Goal: Information Seeking & Learning: Learn about a topic

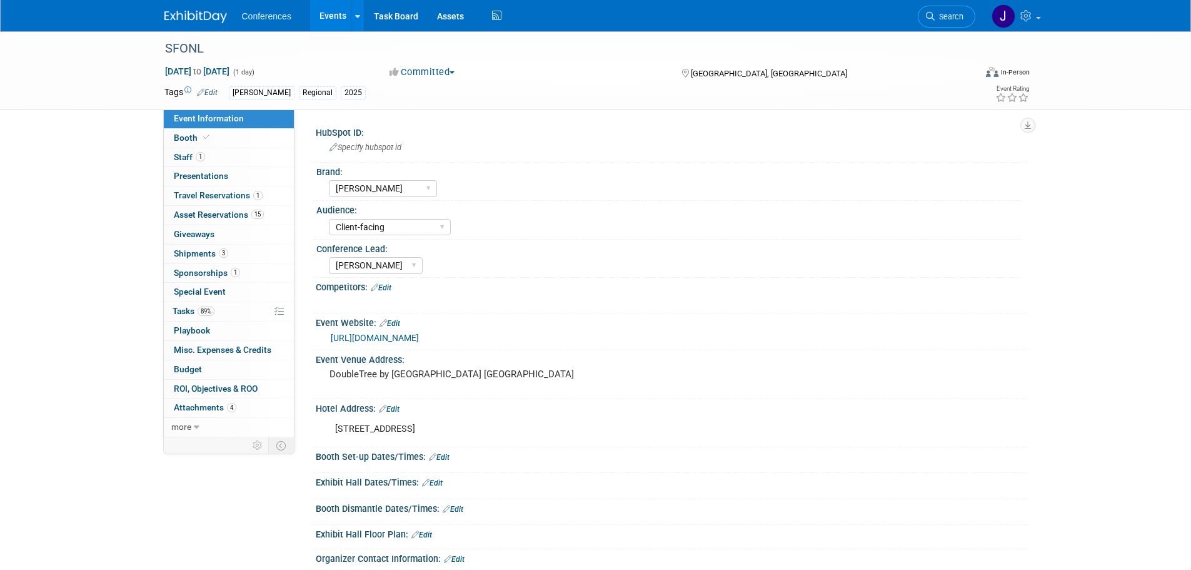
select select "Aya"
select select "Client-facing"
select select "Marygrace"
click at [190, 8] on link at bounding box center [203, 11] width 78 height 10
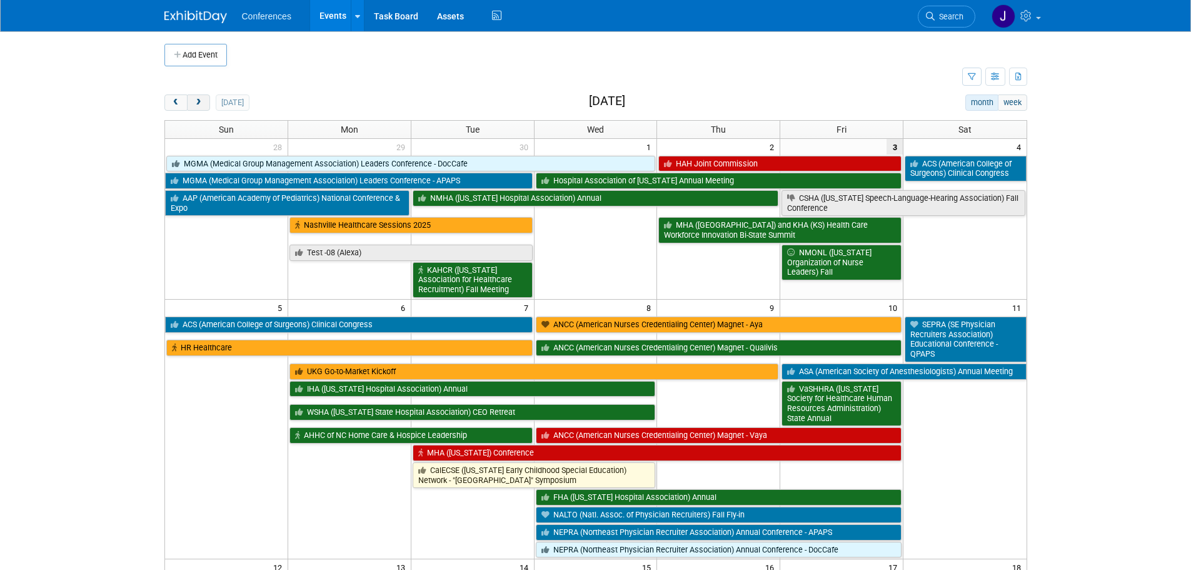
click at [208, 101] on button "next" at bounding box center [198, 102] width 23 height 16
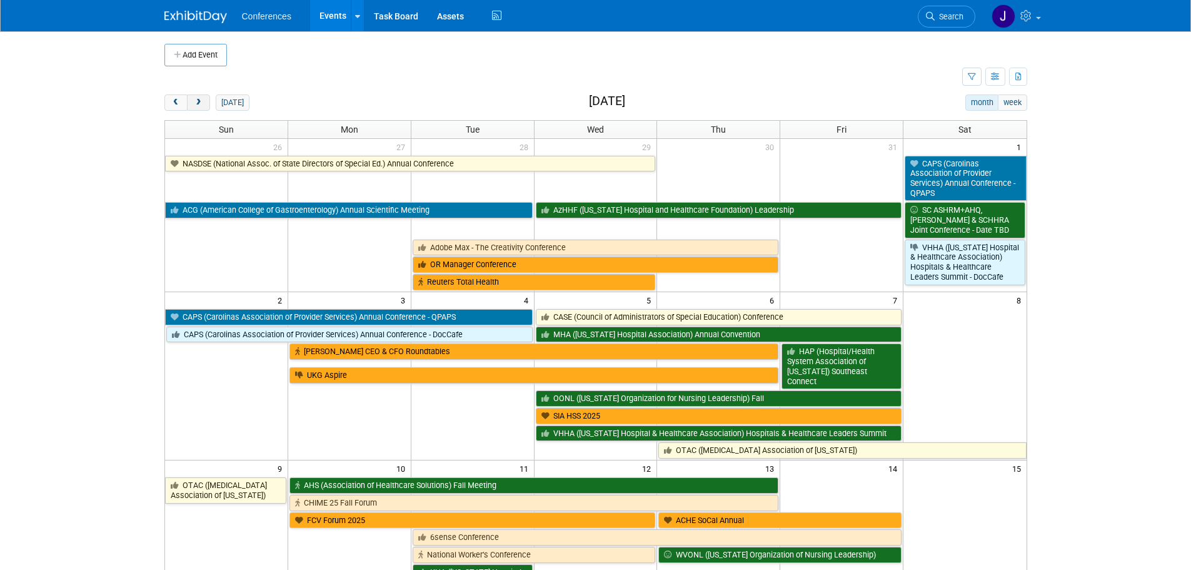
click at [208, 101] on button "next" at bounding box center [198, 102] width 23 height 16
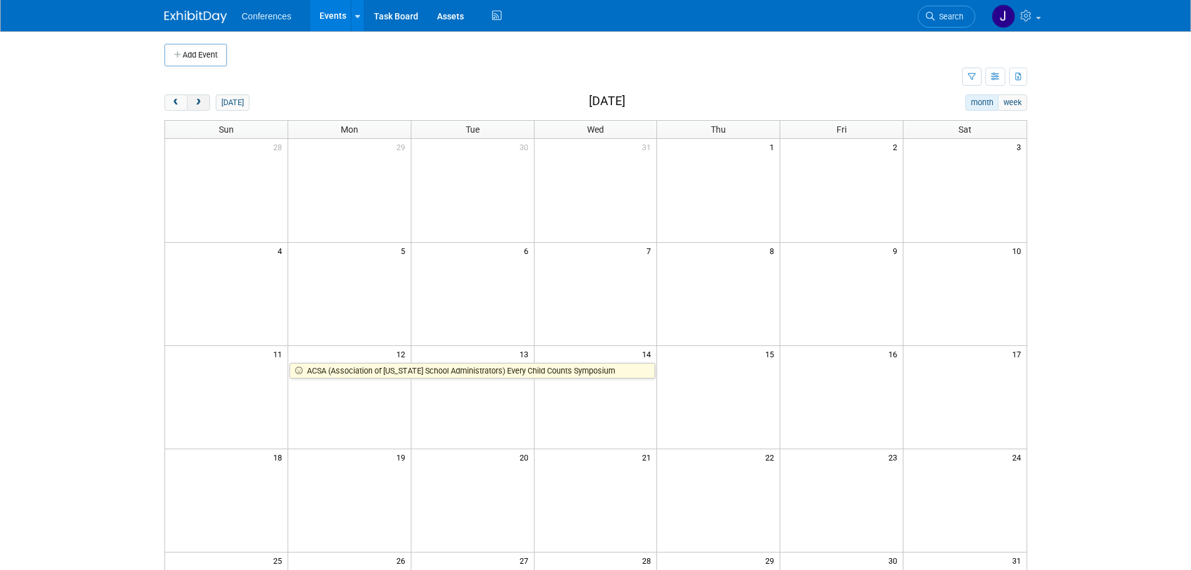
click at [208, 101] on button "next" at bounding box center [198, 102] width 23 height 16
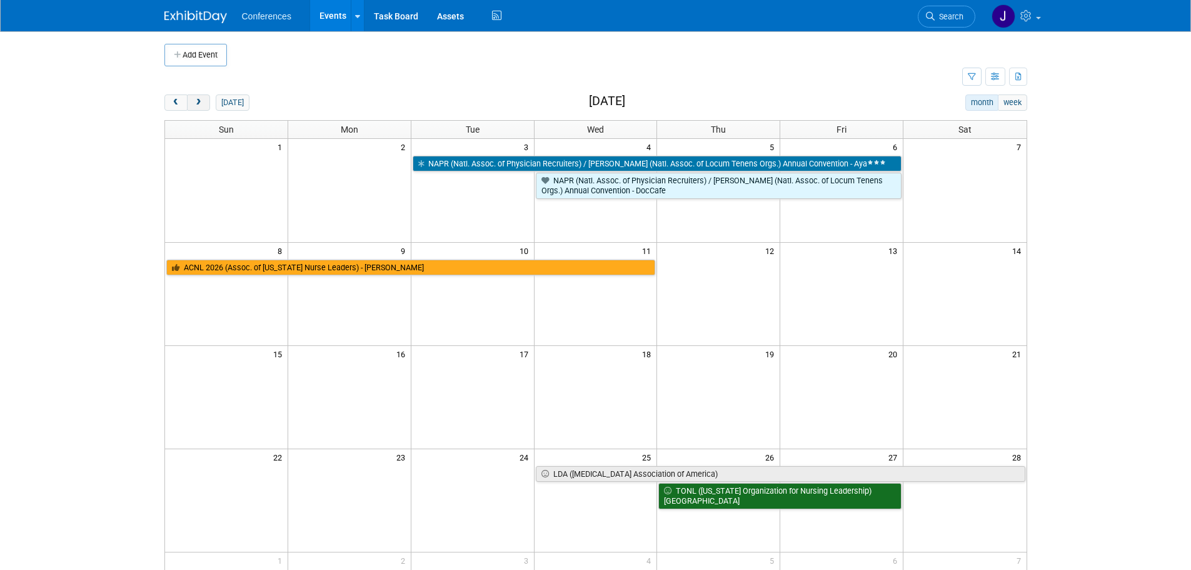
click at [208, 101] on button "next" at bounding box center [198, 102] width 23 height 16
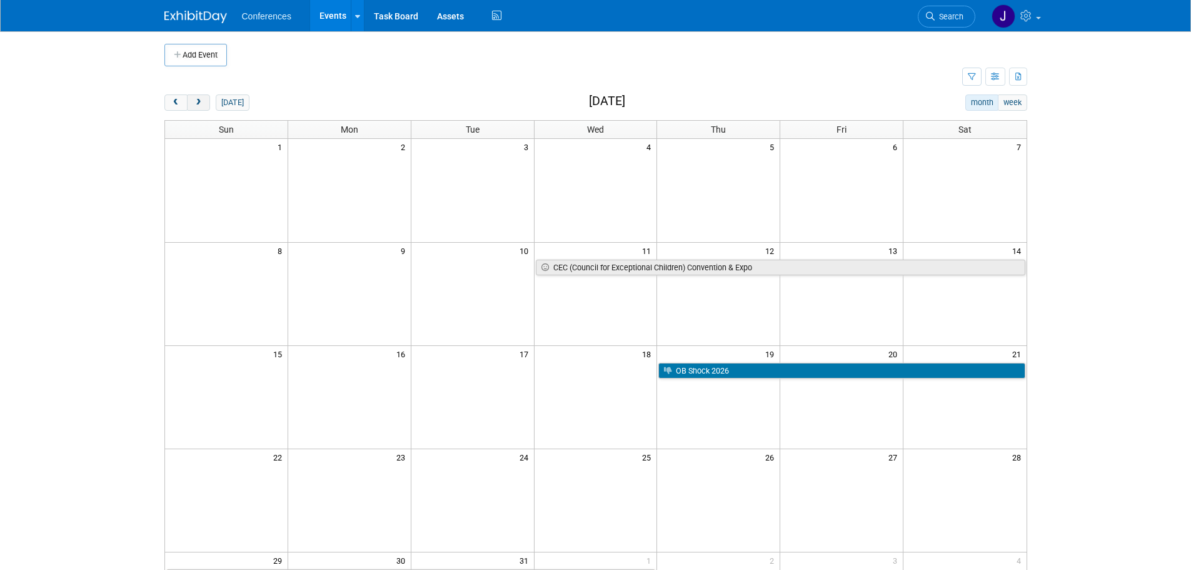
click at [208, 101] on button "next" at bounding box center [198, 102] width 23 height 16
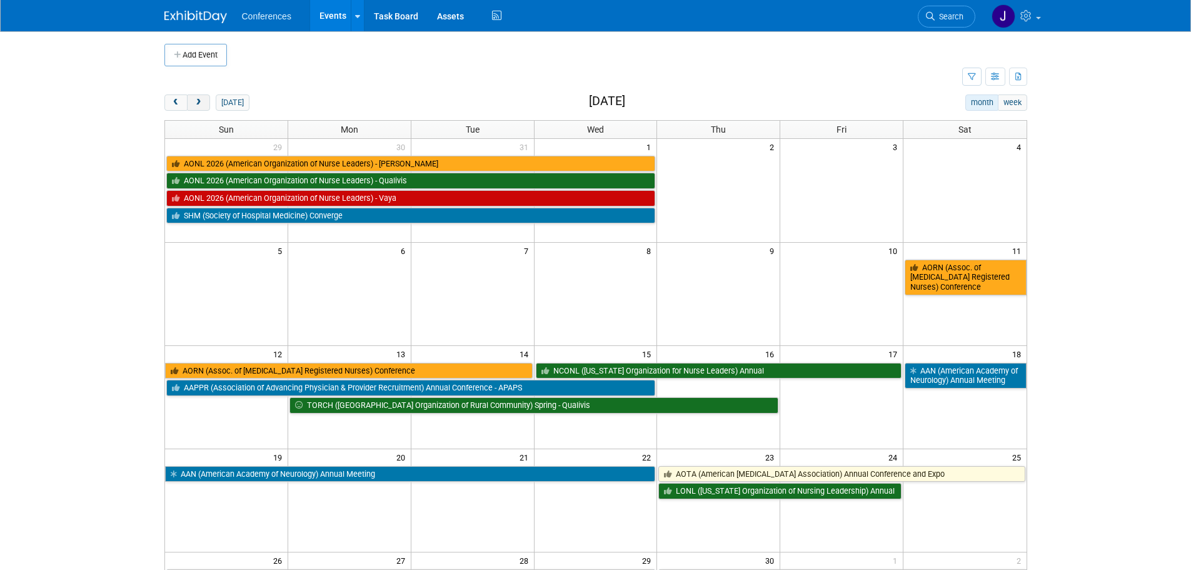
click at [208, 101] on button "next" at bounding box center [198, 102] width 23 height 16
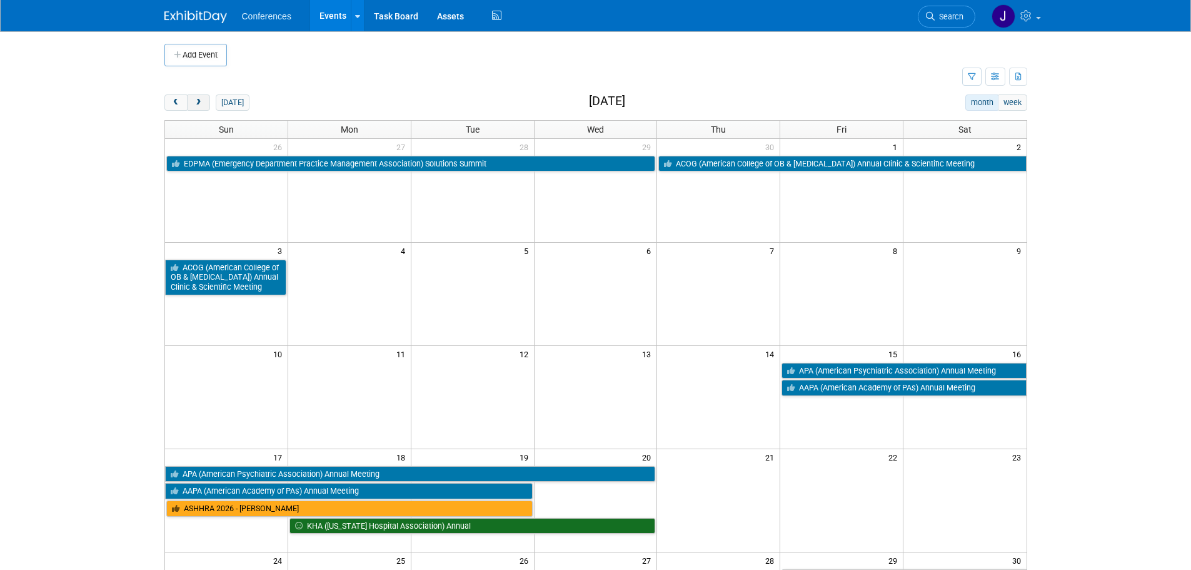
click at [208, 101] on button "next" at bounding box center [198, 102] width 23 height 16
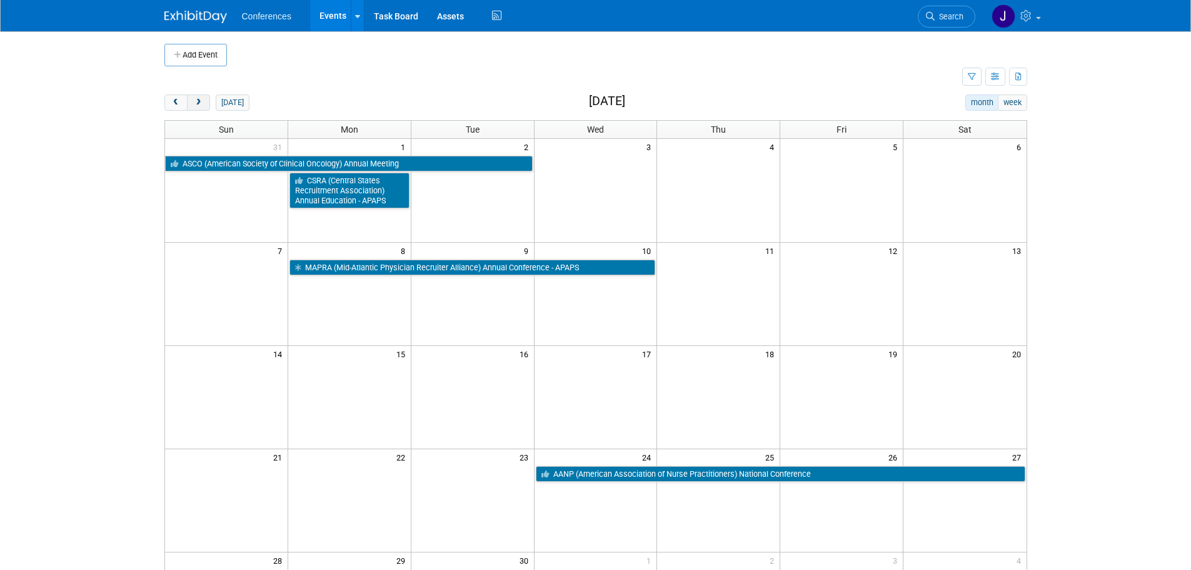
click at [208, 101] on button "next" at bounding box center [198, 102] width 23 height 16
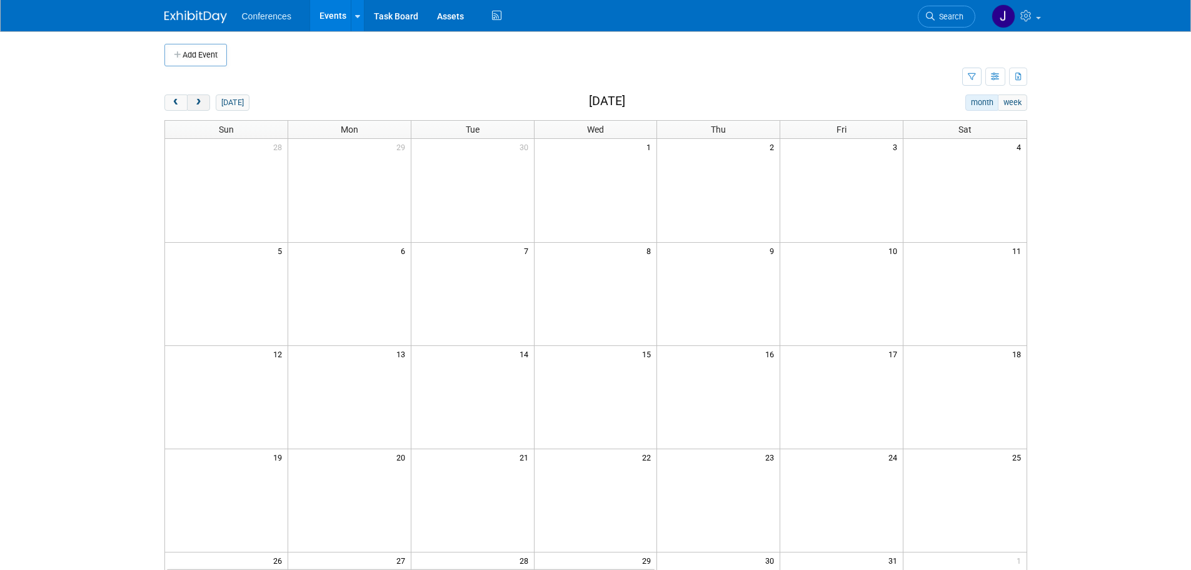
click at [208, 101] on button "next" at bounding box center [198, 102] width 23 height 16
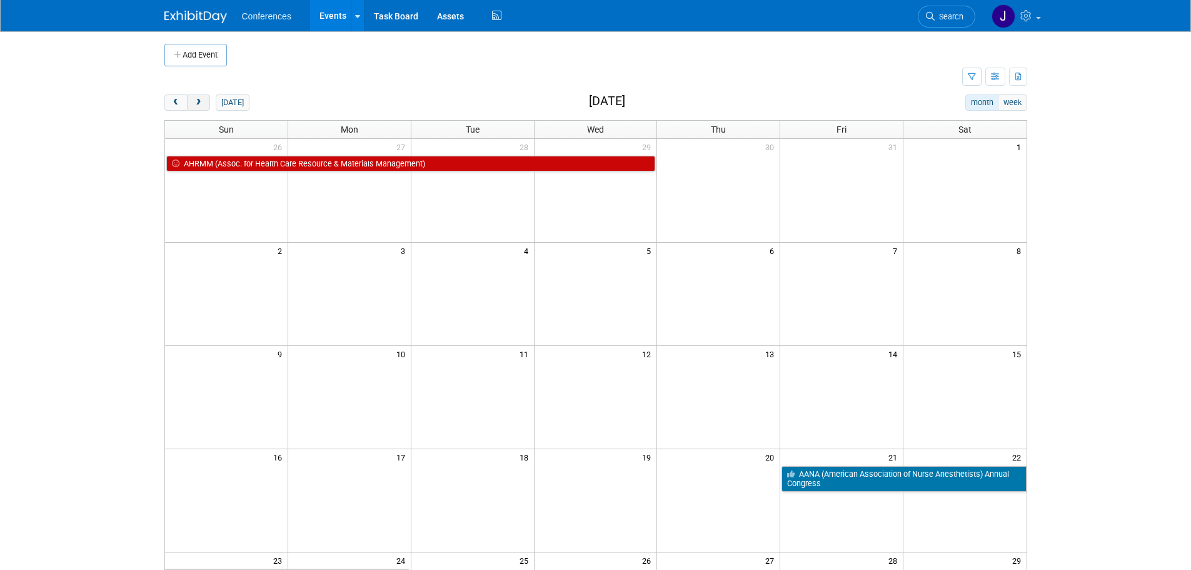
click at [208, 101] on button "next" at bounding box center [198, 102] width 23 height 16
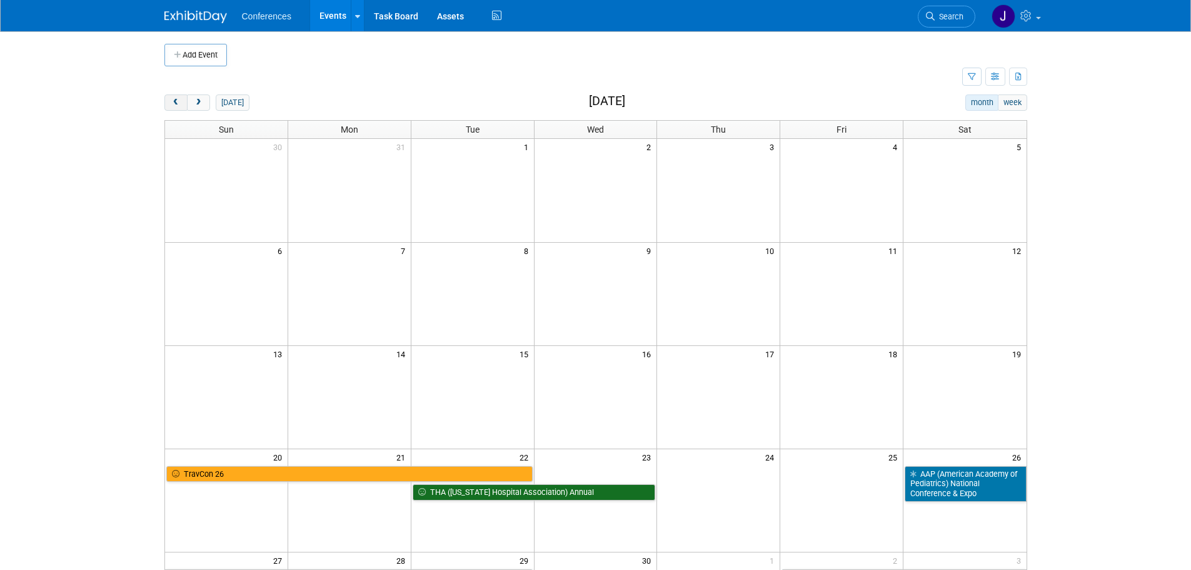
click at [179, 103] on span "prev" at bounding box center [175, 103] width 9 height 8
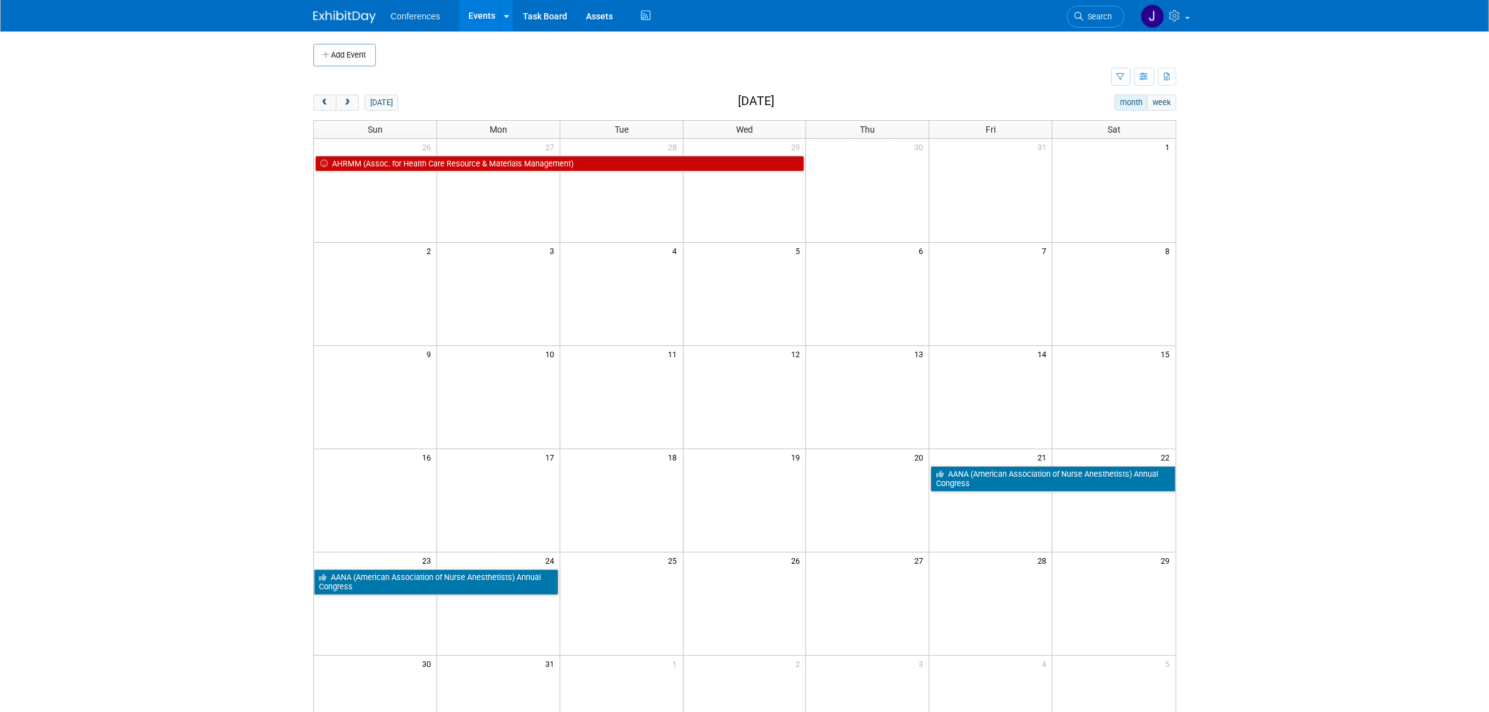
drag, startPoint x: 1154, startPoint y: 1, endPoint x: 230, endPoint y: 345, distance: 986.0
click at [233, 347] on body "Conferences Events Add Event Bulk Upload Events Shareable Event Boards Recently…" at bounding box center [744, 356] width 1489 height 712
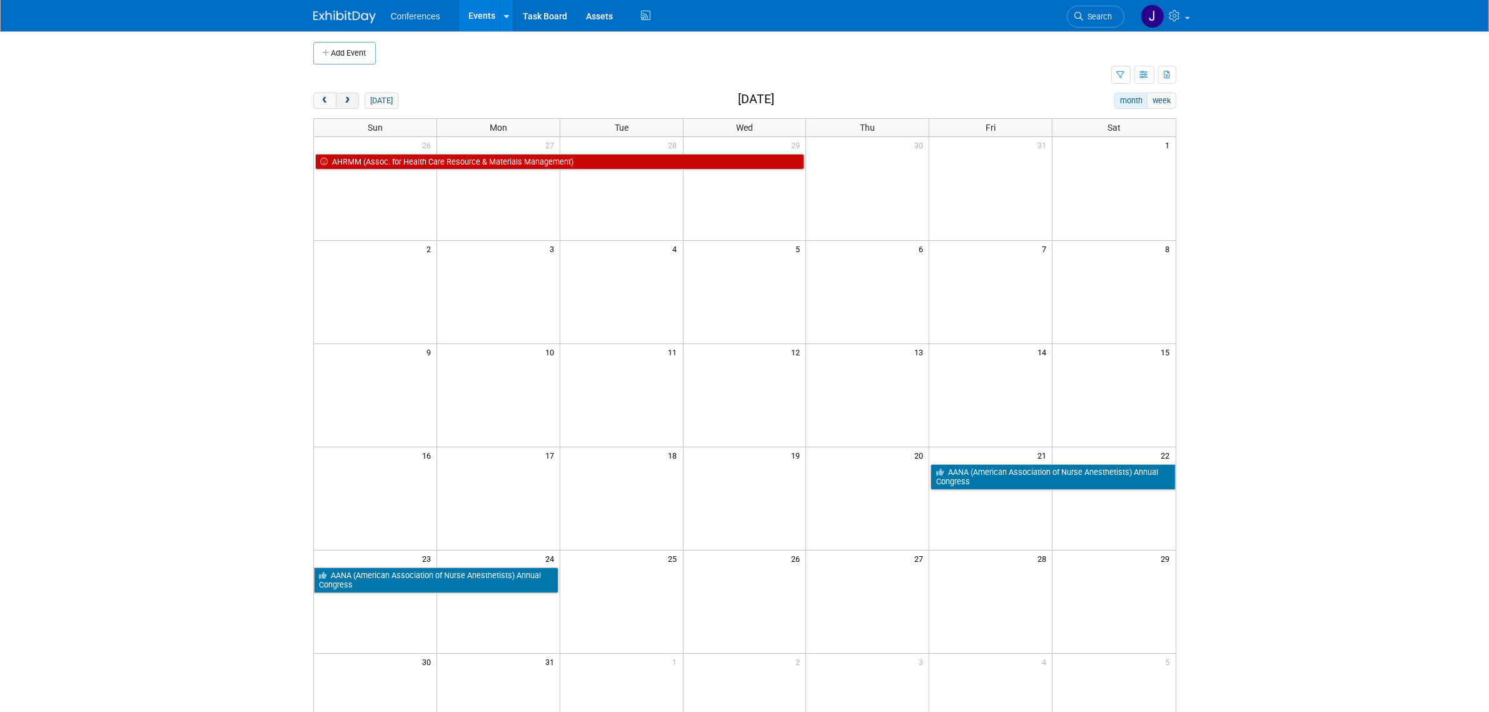
scroll to position [1, 0]
click at [355, 94] on button "next" at bounding box center [347, 101] width 23 height 16
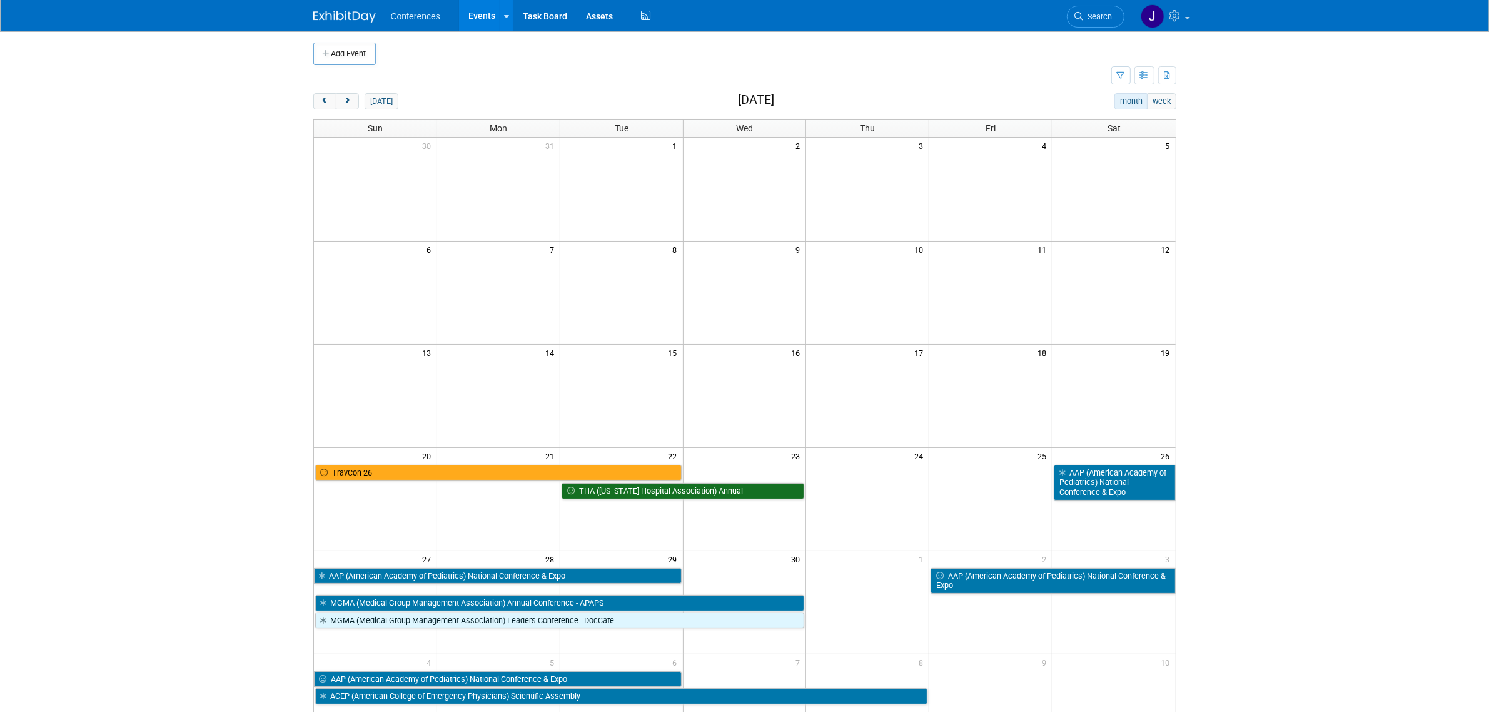
click at [1191, 181] on body "Conferences Events Add Event Bulk Upload Events Shareable Event Boards Recently…" at bounding box center [744, 355] width 1489 height 712
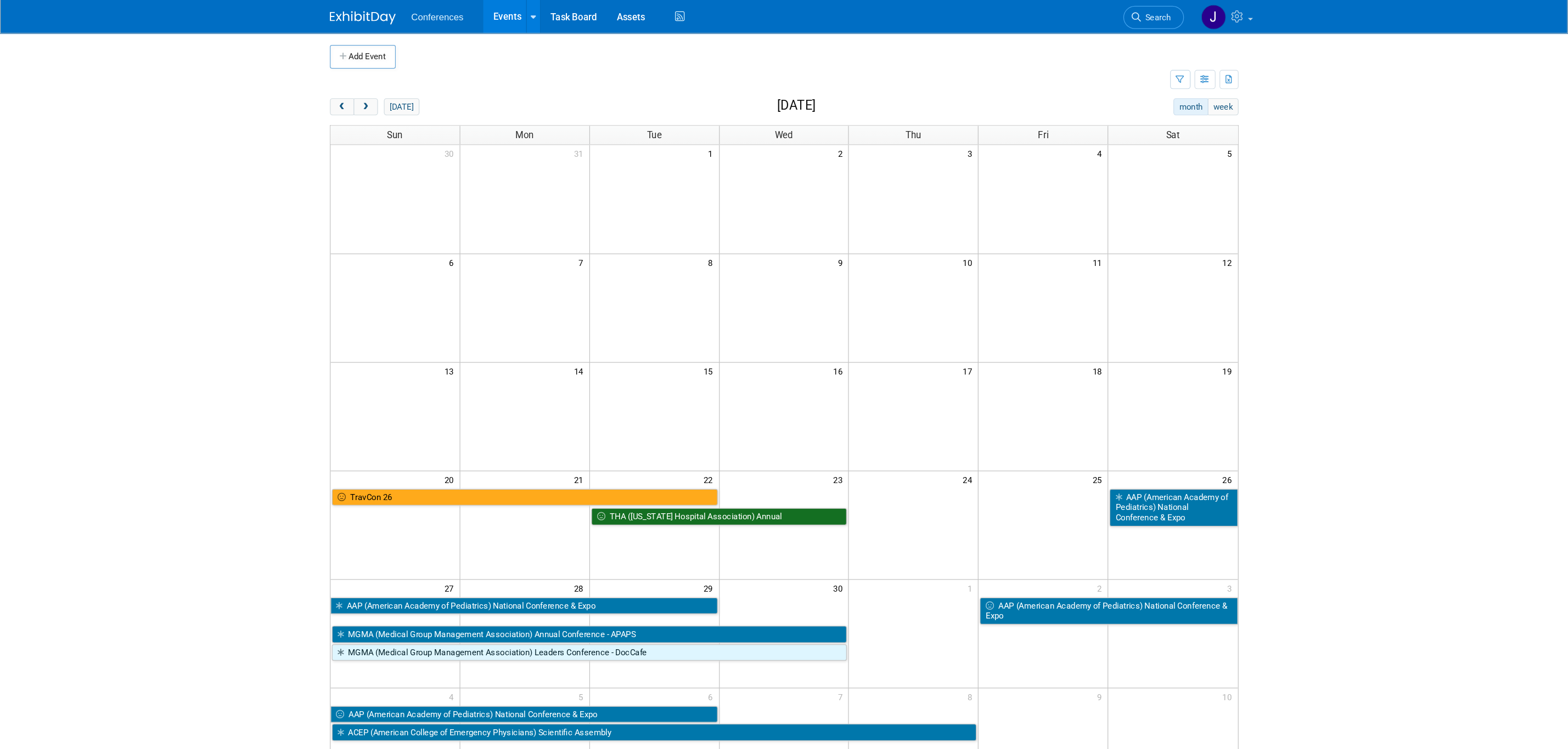
scroll to position [0, 0]
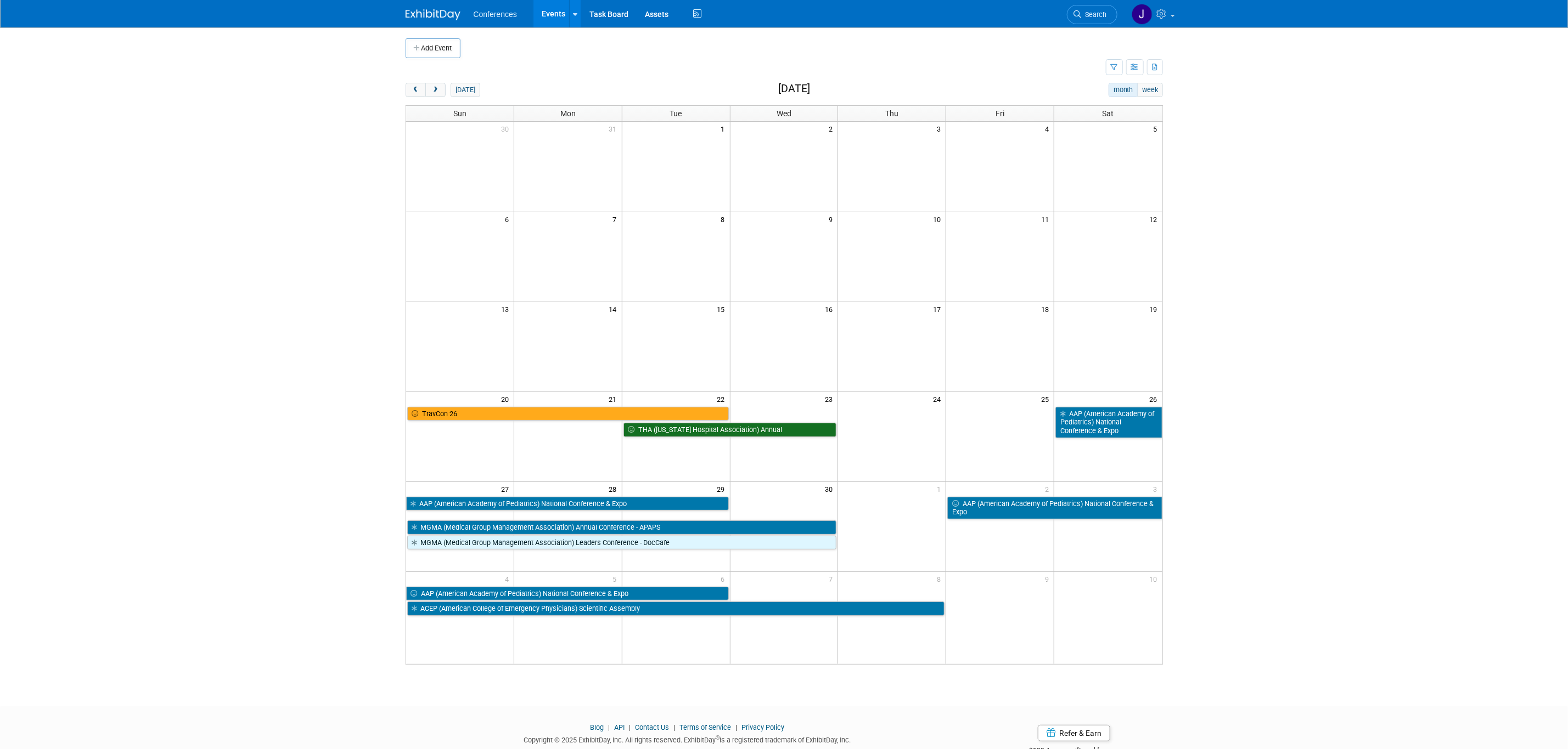
drag, startPoint x: 1309, startPoint y: 1, endPoint x: 351, endPoint y: 592, distance: 1125.6
click at [351, 499] on body "Conferences Events Add Event Bulk Upload Events Shareable Event Boards Recently…" at bounding box center [784, 374] width 1568 height 749
click at [1045, 314] on body "Conferences Events Add Event Bulk Upload Events Shareable Event Boards Recently…" at bounding box center [784, 374] width 1568 height 749
click at [415, 92] on span "prev" at bounding box center [415, 90] width 8 height 7
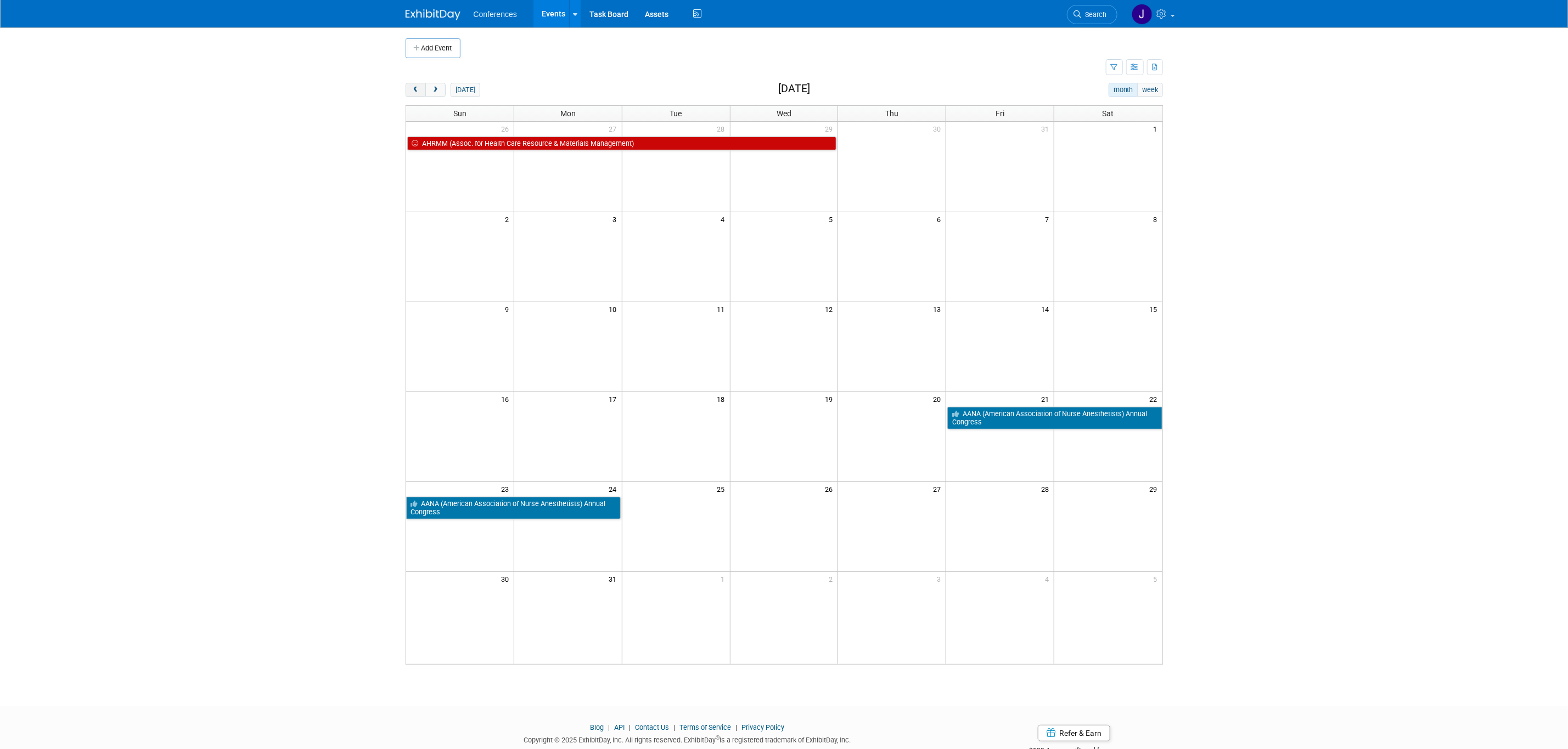
click at [412, 87] on button "prev" at bounding box center [415, 89] width 20 height 14
click at [412, 87] on span "prev" at bounding box center [415, 90] width 8 height 7
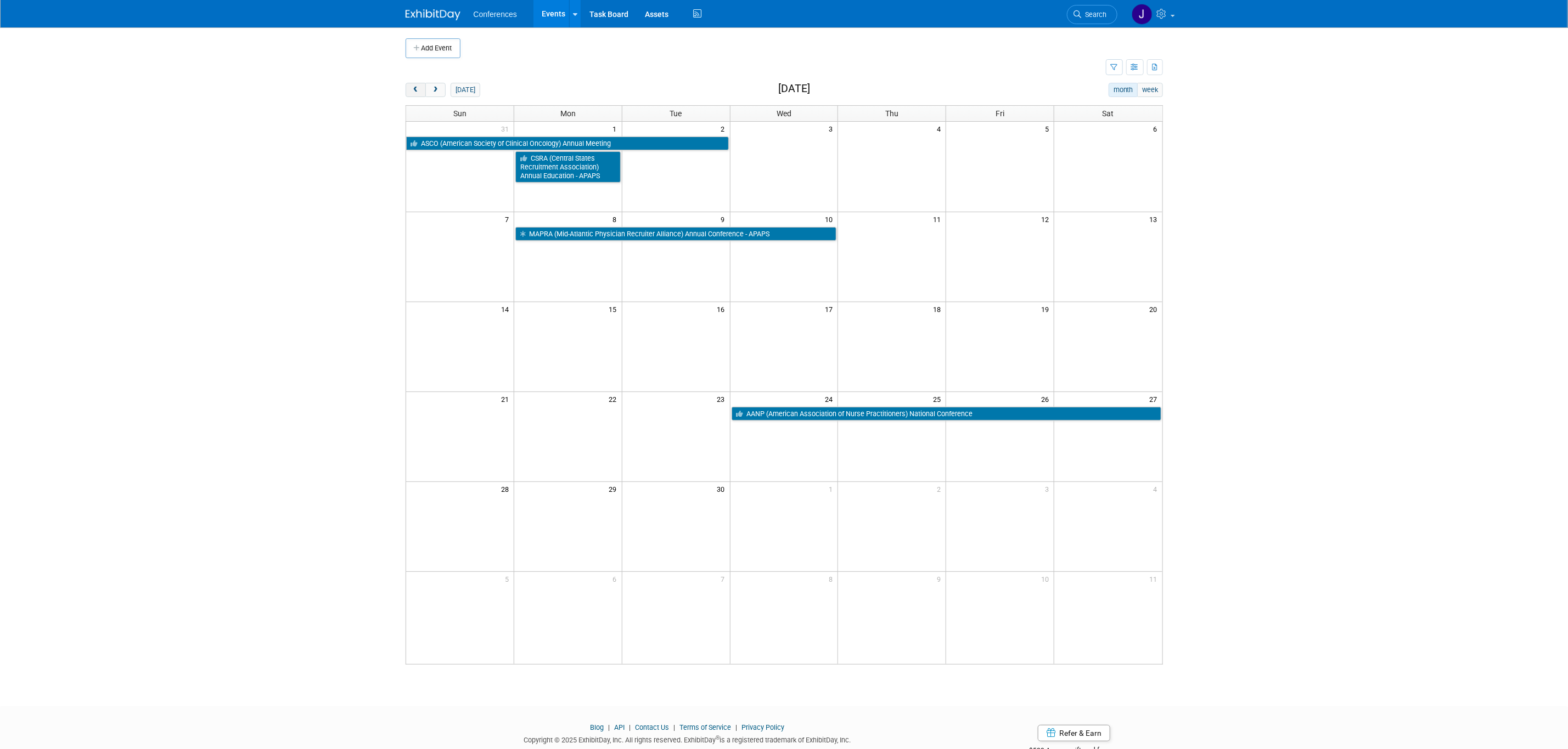
click at [412, 87] on span "prev" at bounding box center [415, 90] width 8 height 7
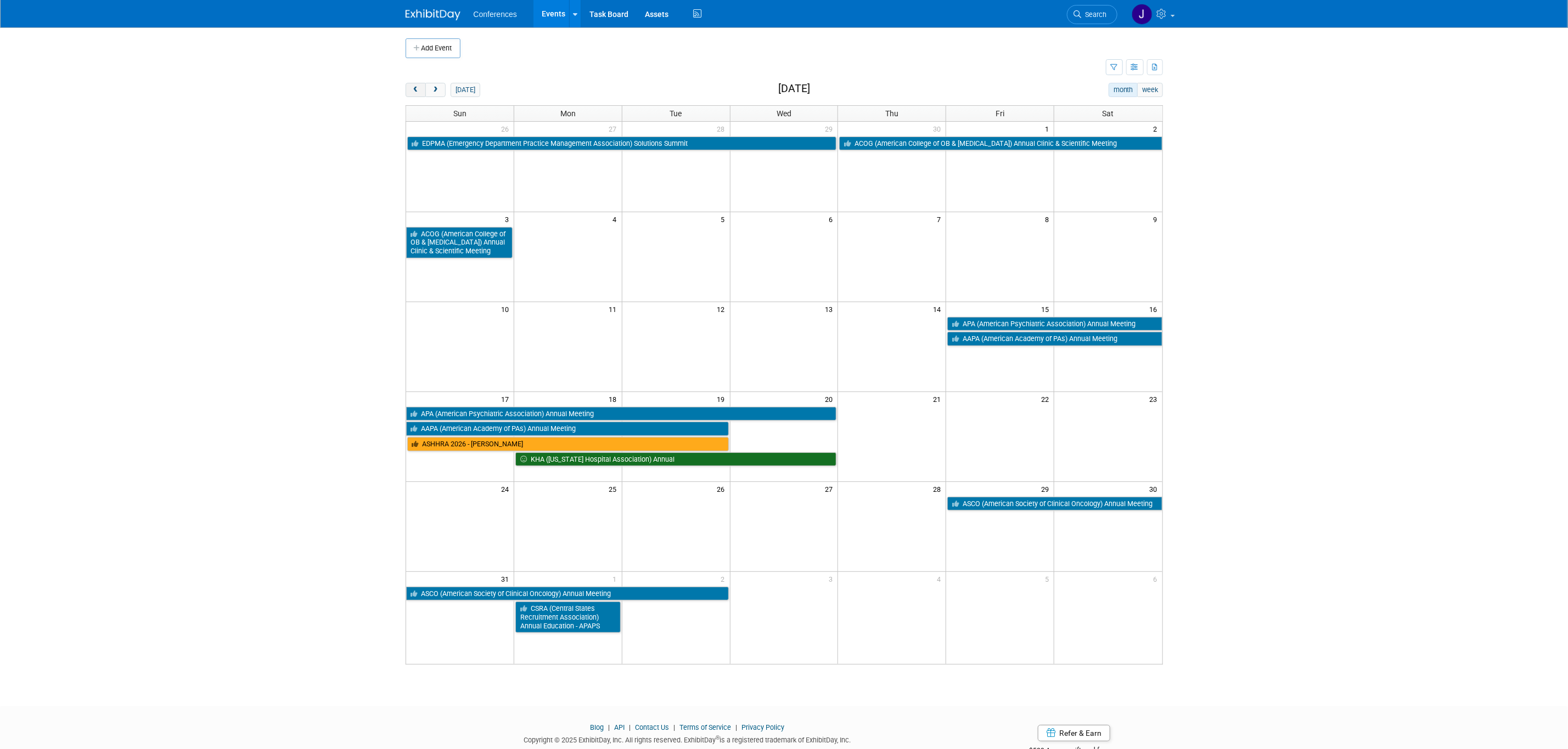
click at [412, 87] on span "prev" at bounding box center [415, 90] width 8 height 7
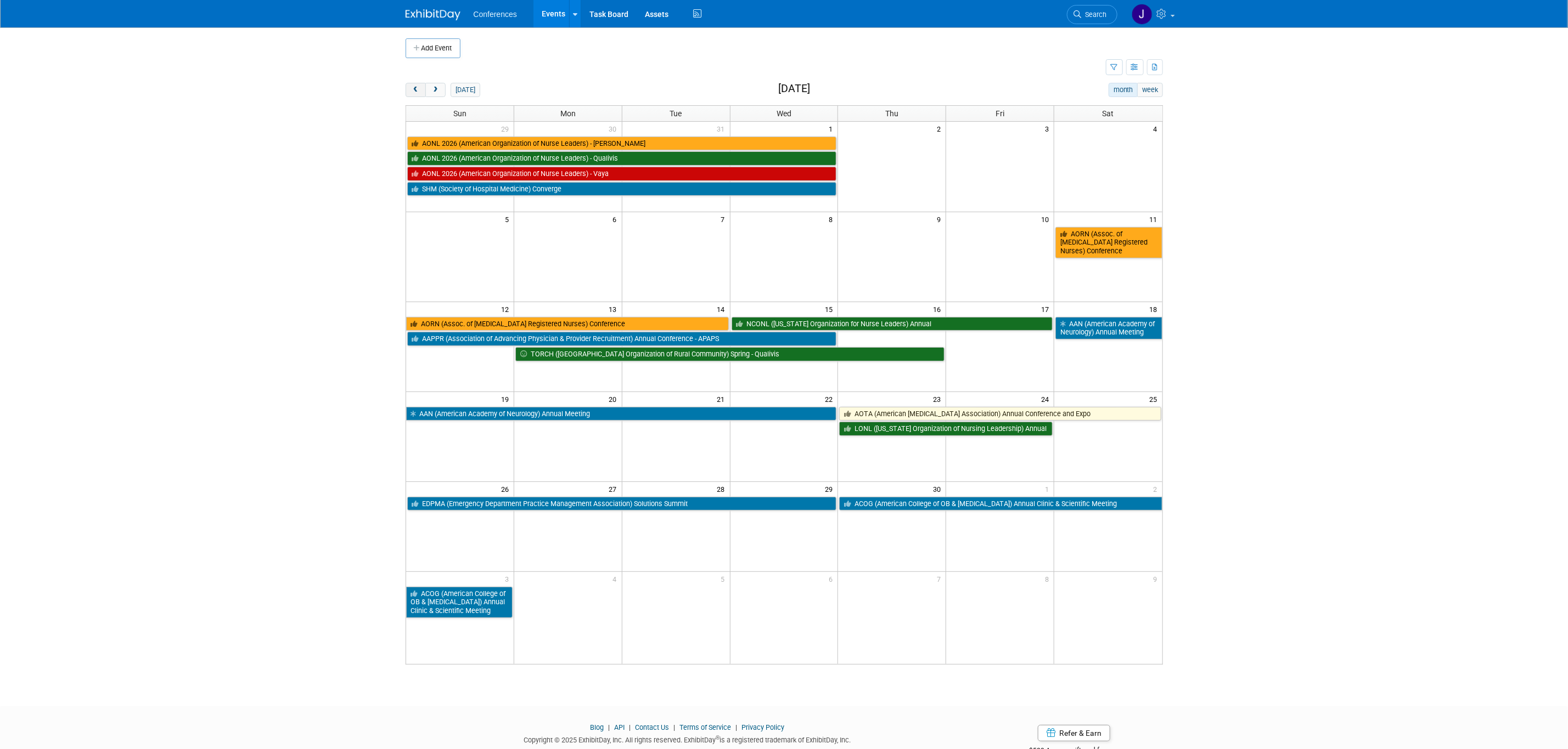
click at [412, 89] on span "prev" at bounding box center [415, 90] width 8 height 7
click at [412, 89] on span "prev" at bounding box center [415, 90] width 8 height 7
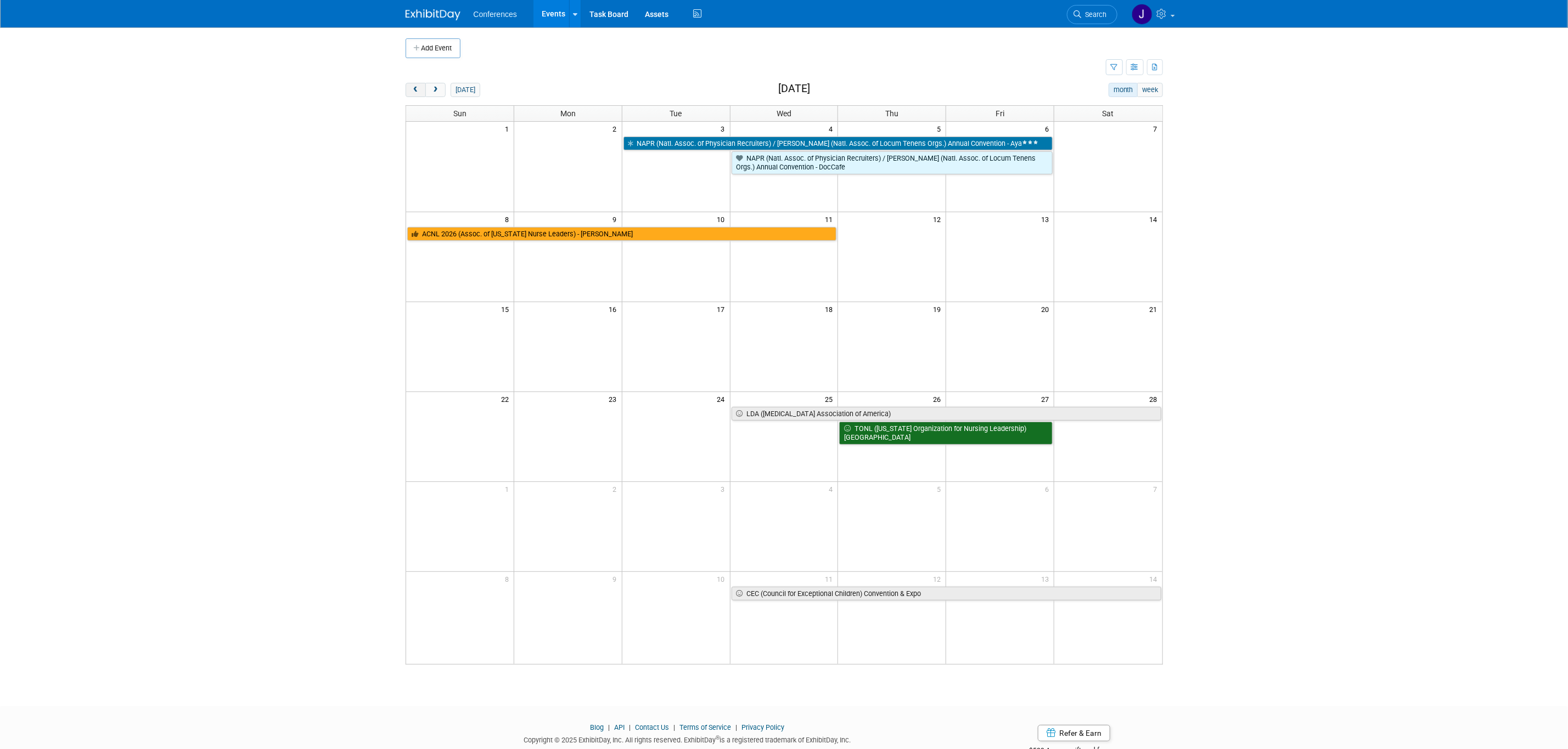
click at [412, 89] on span "prev" at bounding box center [415, 90] width 8 height 7
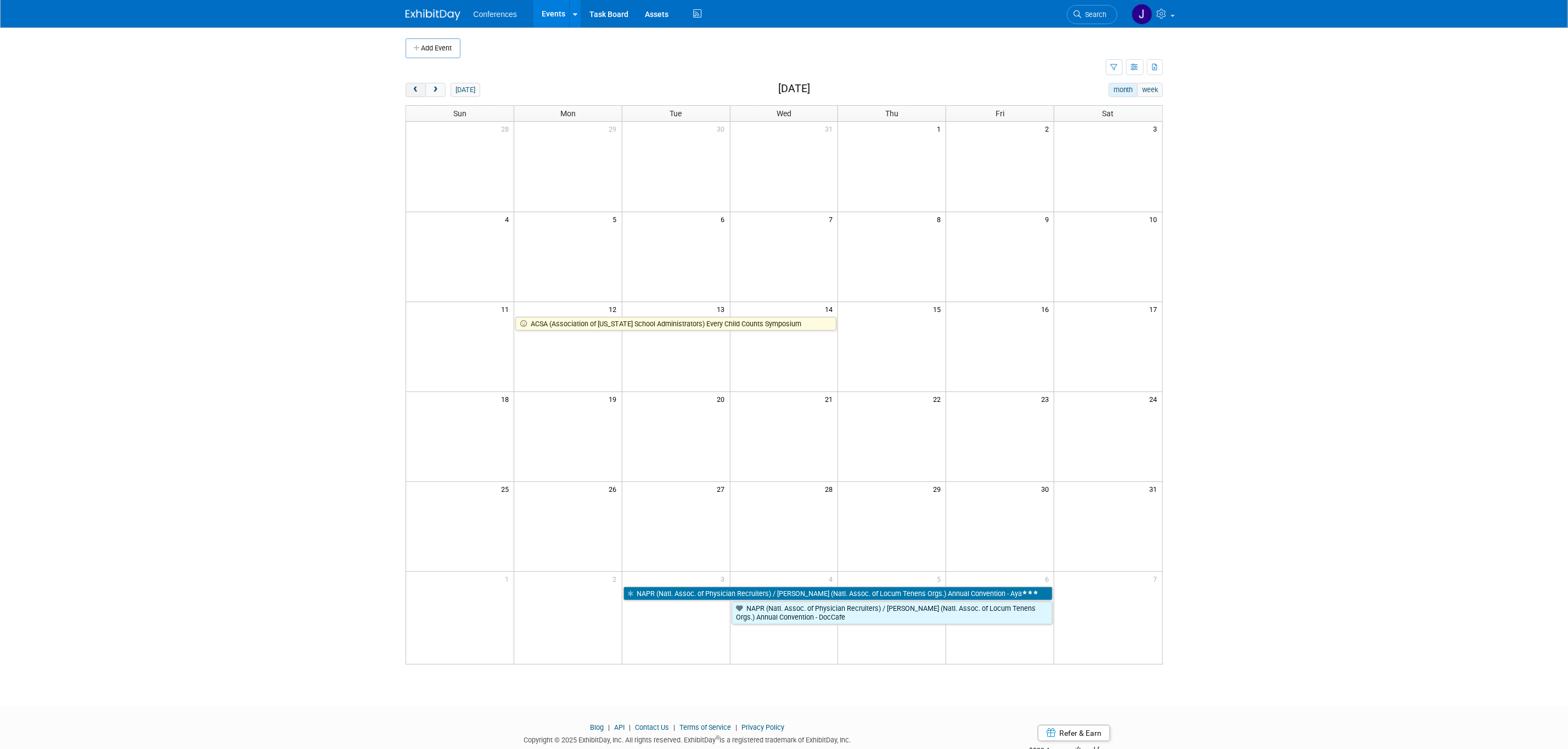
click at [412, 89] on span "prev" at bounding box center [415, 90] width 8 height 7
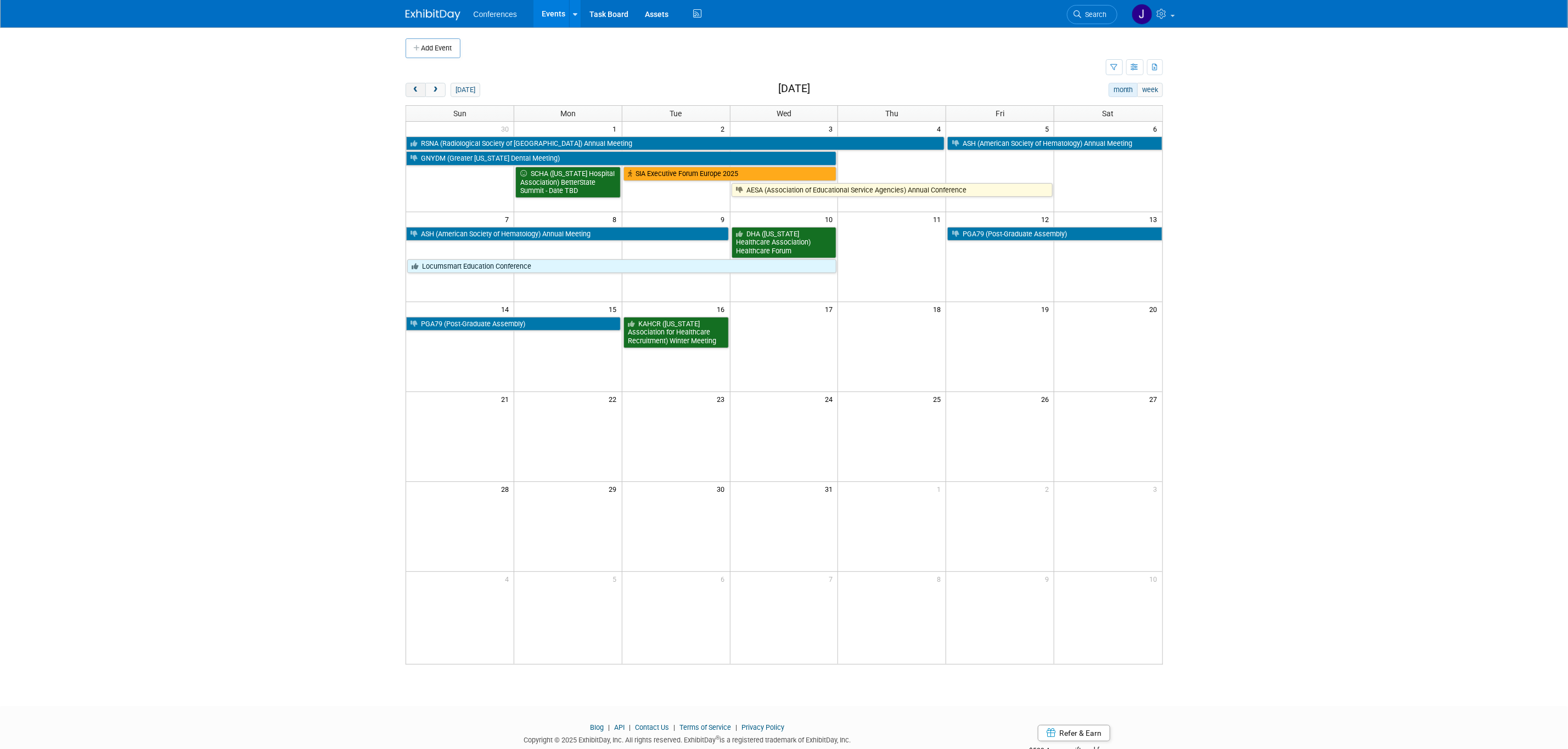
click at [412, 89] on span "prev" at bounding box center [415, 90] width 8 height 7
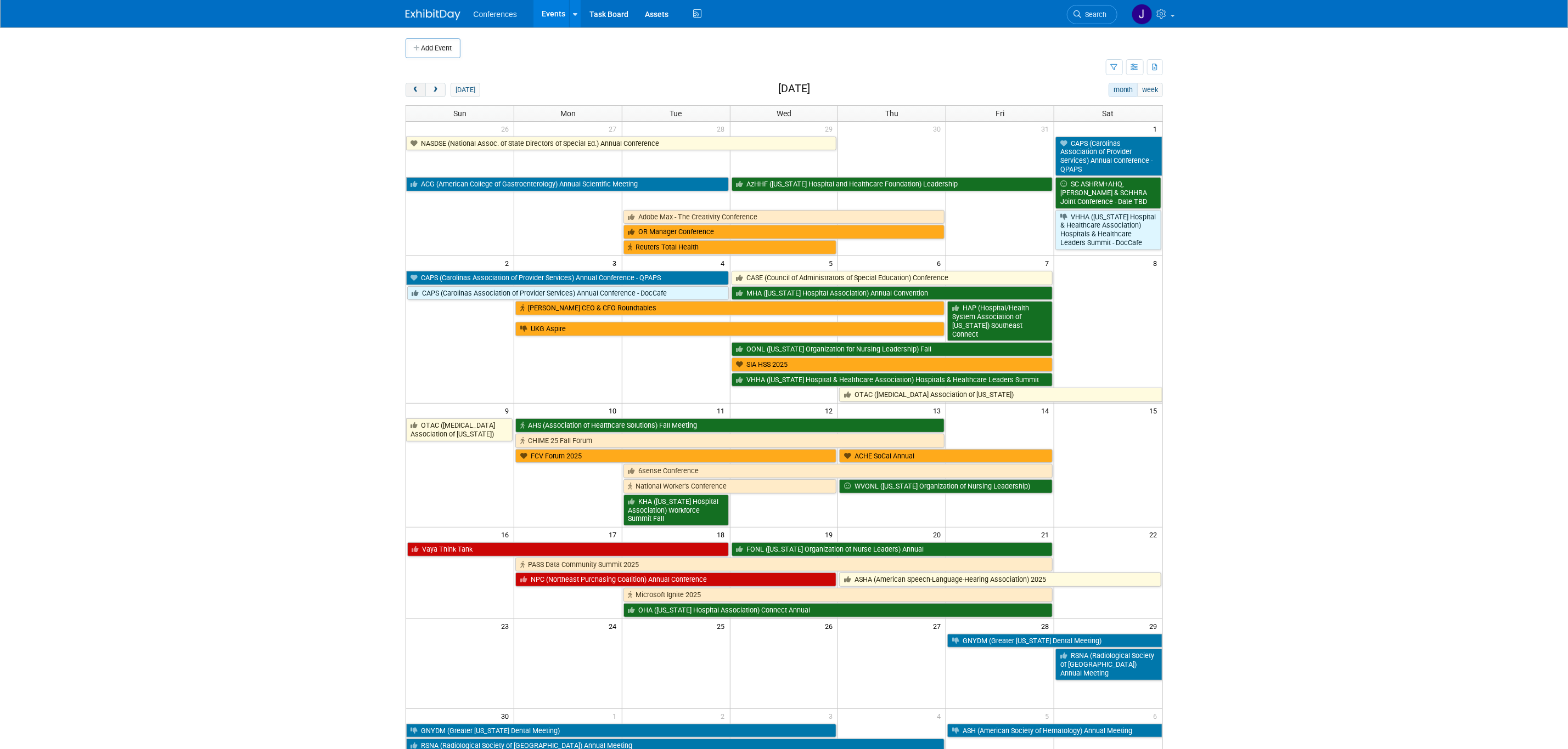
click at [412, 89] on span "prev" at bounding box center [415, 90] width 8 height 7
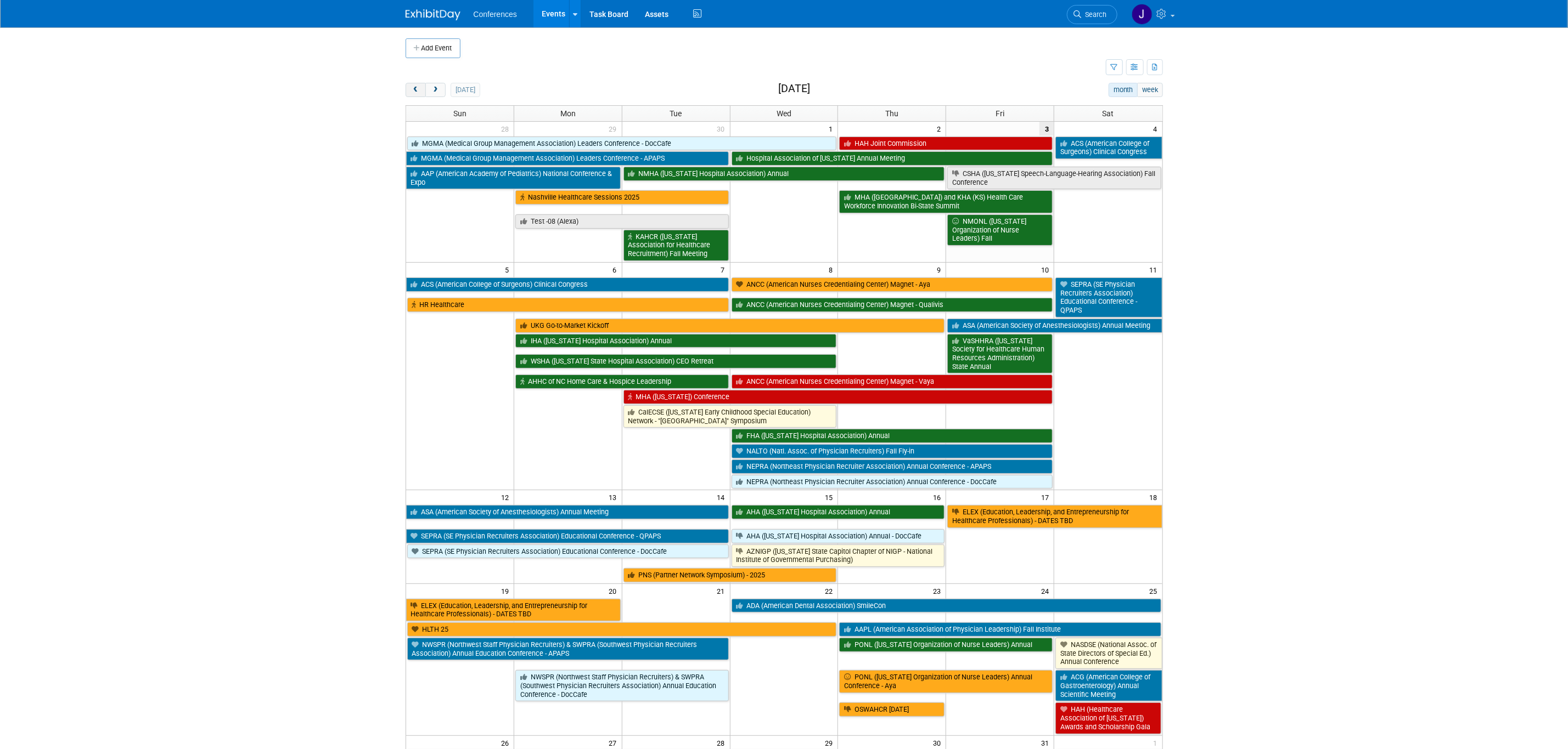
click at [410, 89] on button "prev" at bounding box center [415, 89] width 20 height 14
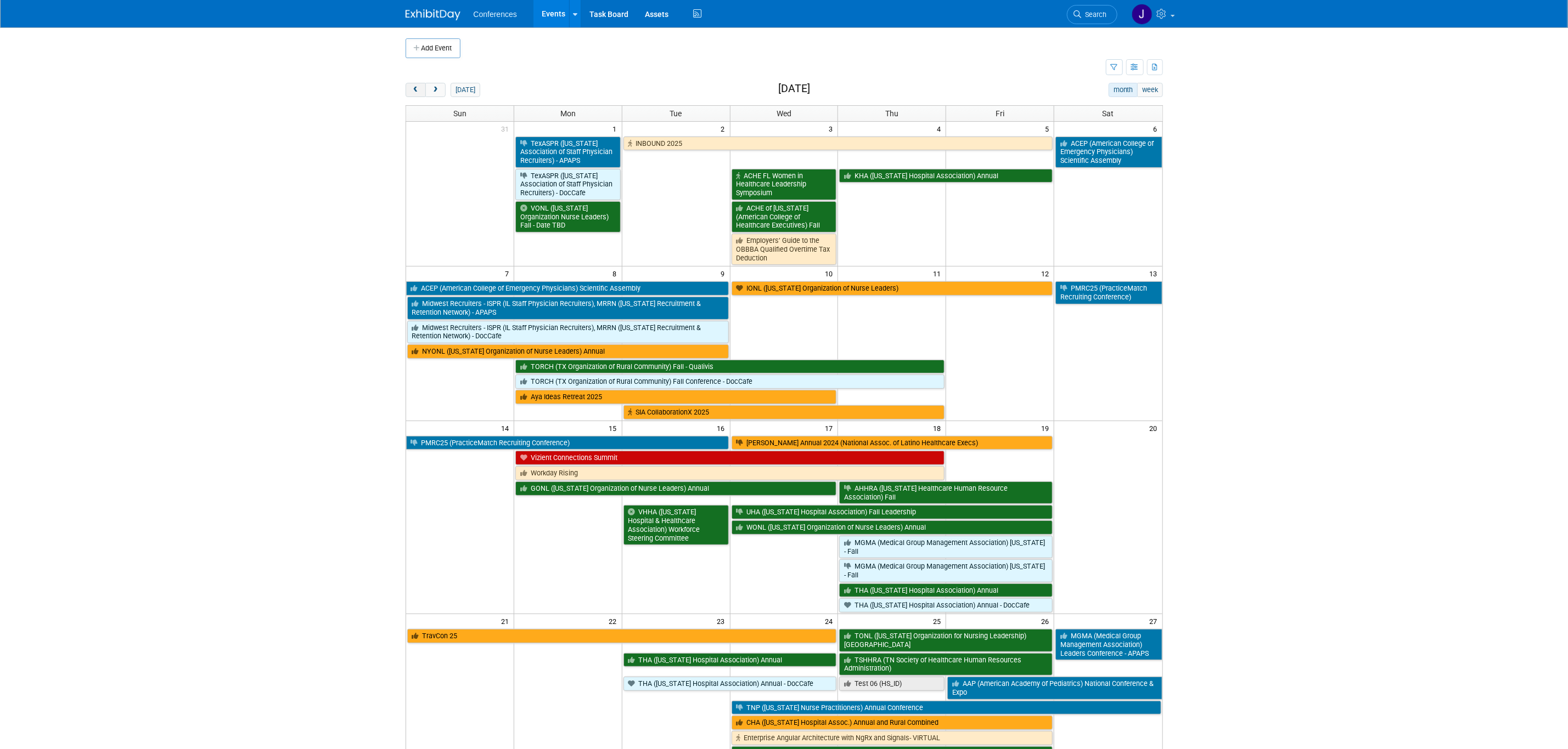
click at [411, 92] on button "prev" at bounding box center [415, 89] width 20 height 14
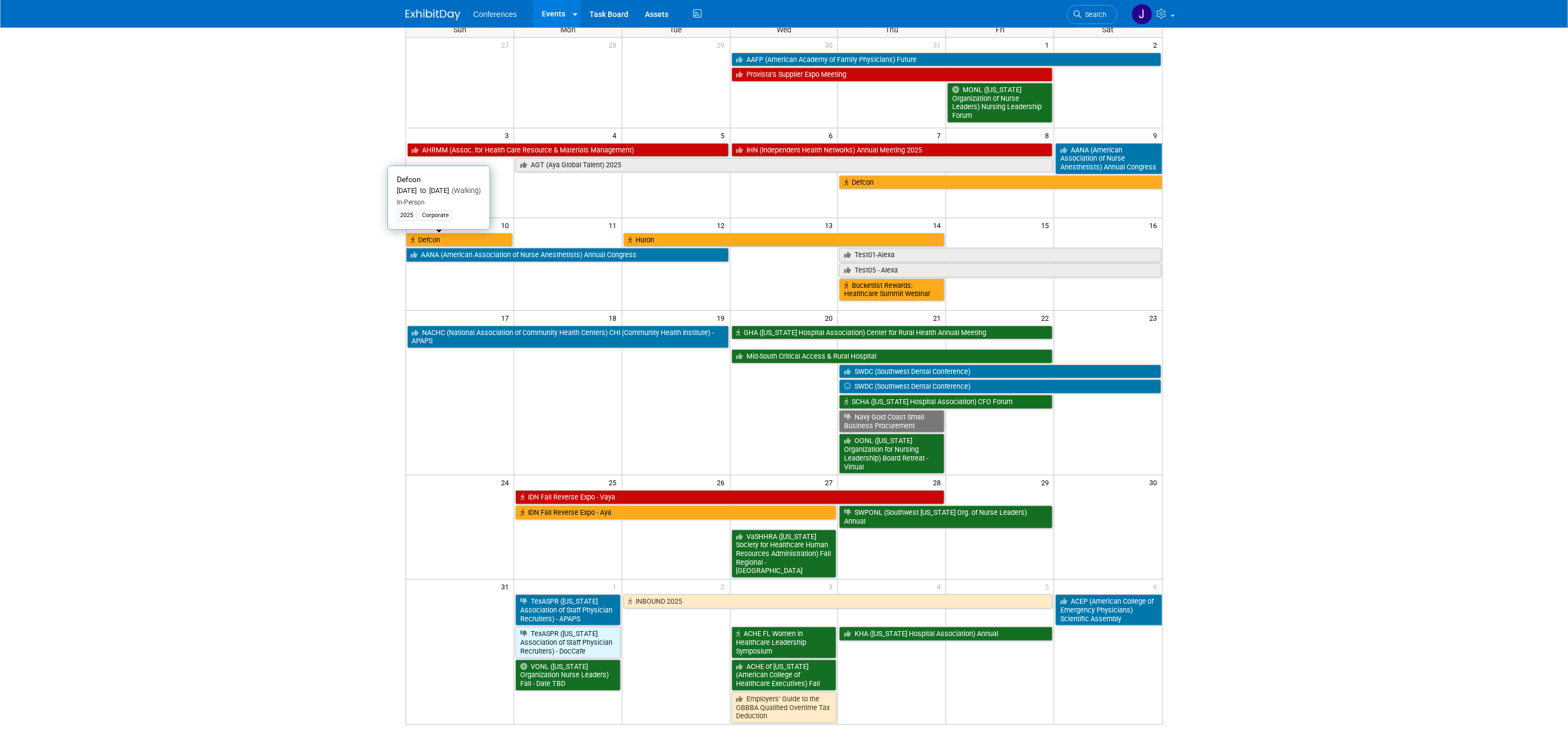
scroll to position [171, 0]
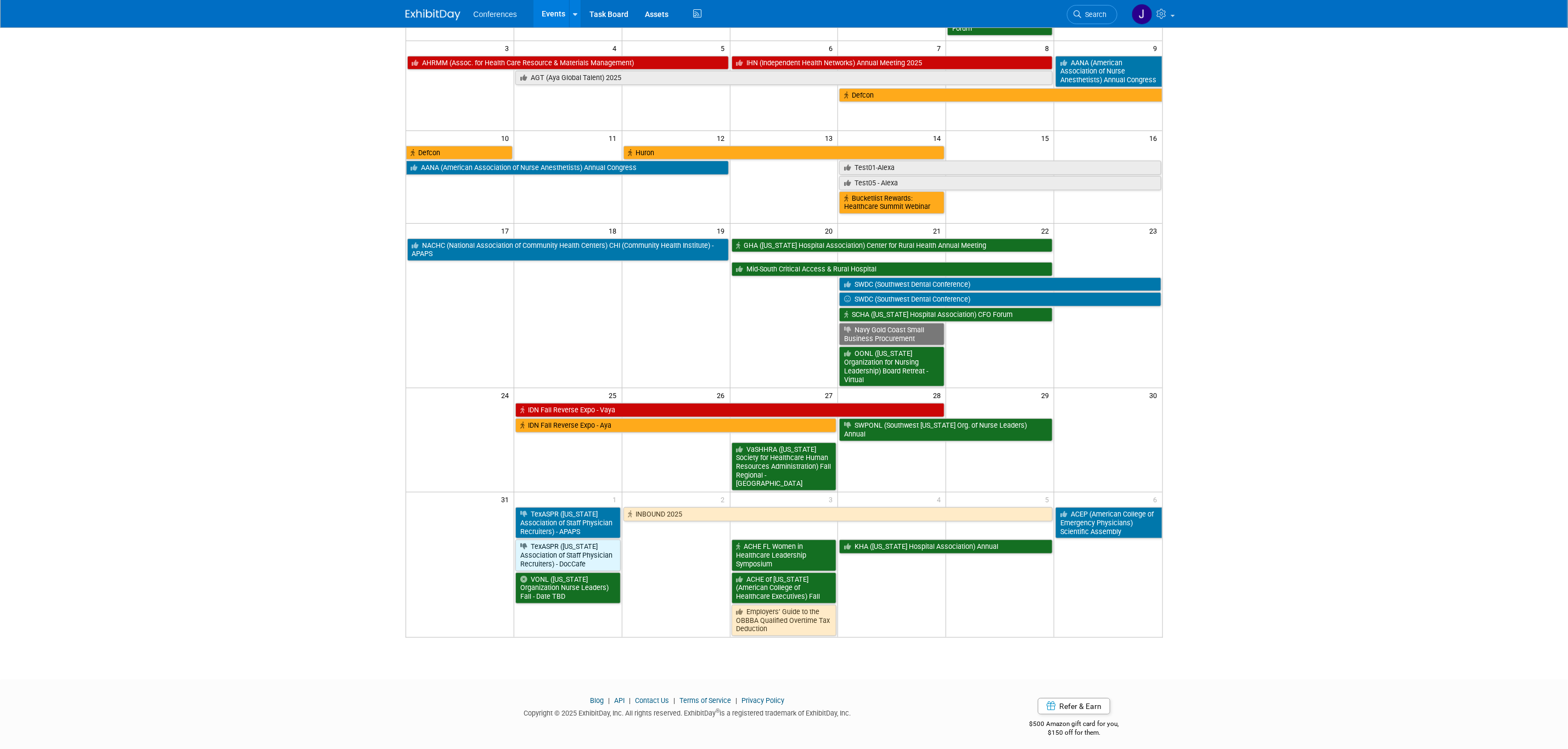
click at [1045, 449] on body "Conferences Events Add Event Bulk Upload Events Shareable Event Boards Recently…" at bounding box center [784, 203] width 1568 height 749
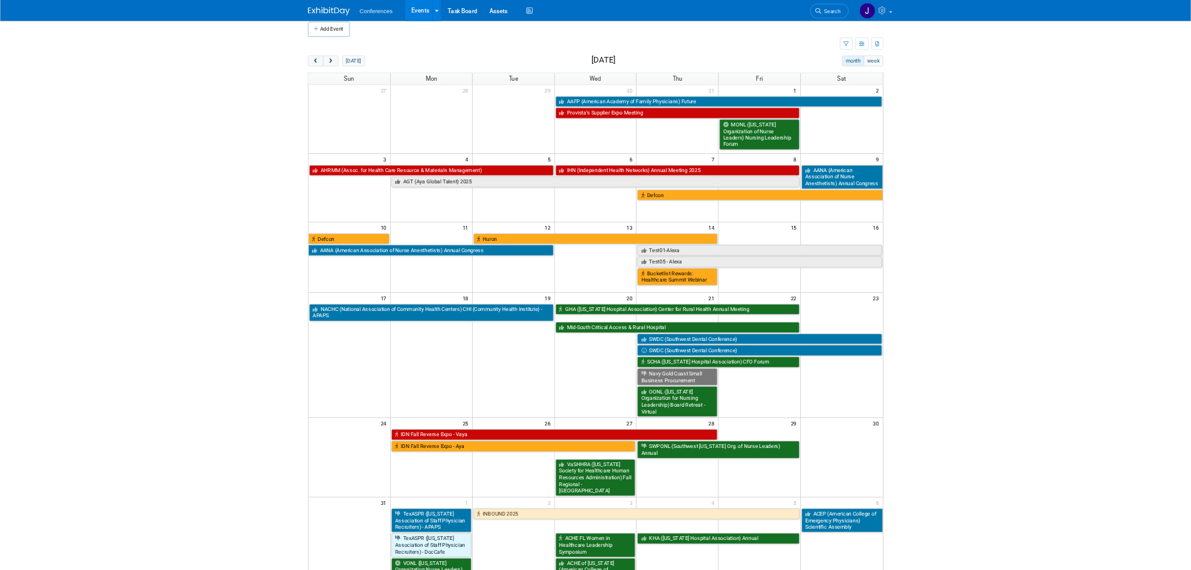
scroll to position [0, 0]
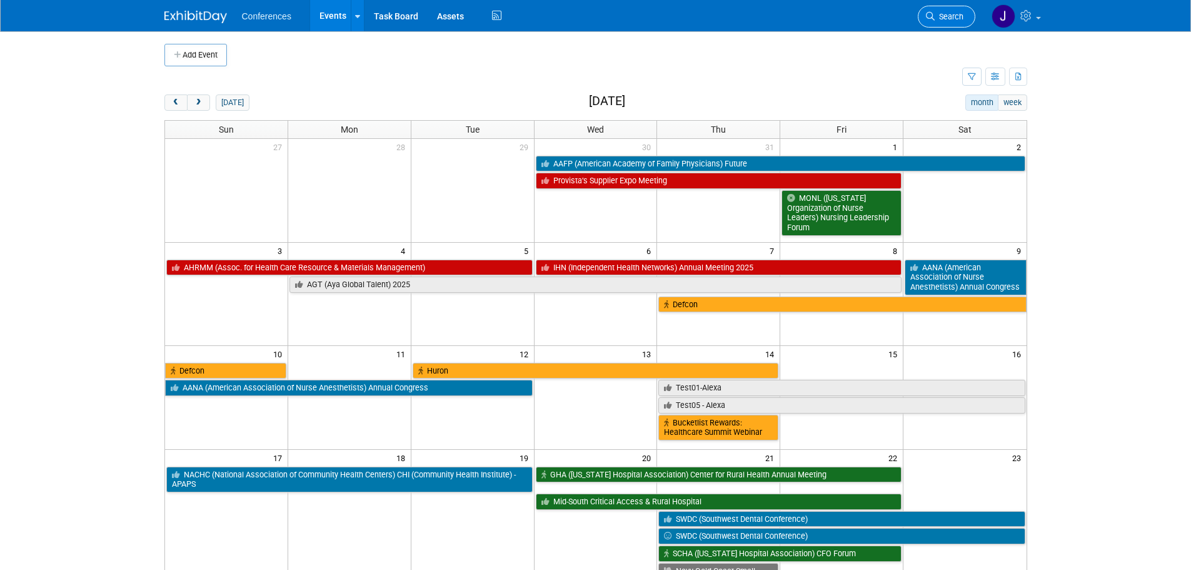
drag, startPoint x: 1711, startPoint y: 4, endPoint x: 963, endPoint y: 10, distance: 748.1
click at [963, 10] on link "Search" at bounding box center [947, 17] width 58 height 22
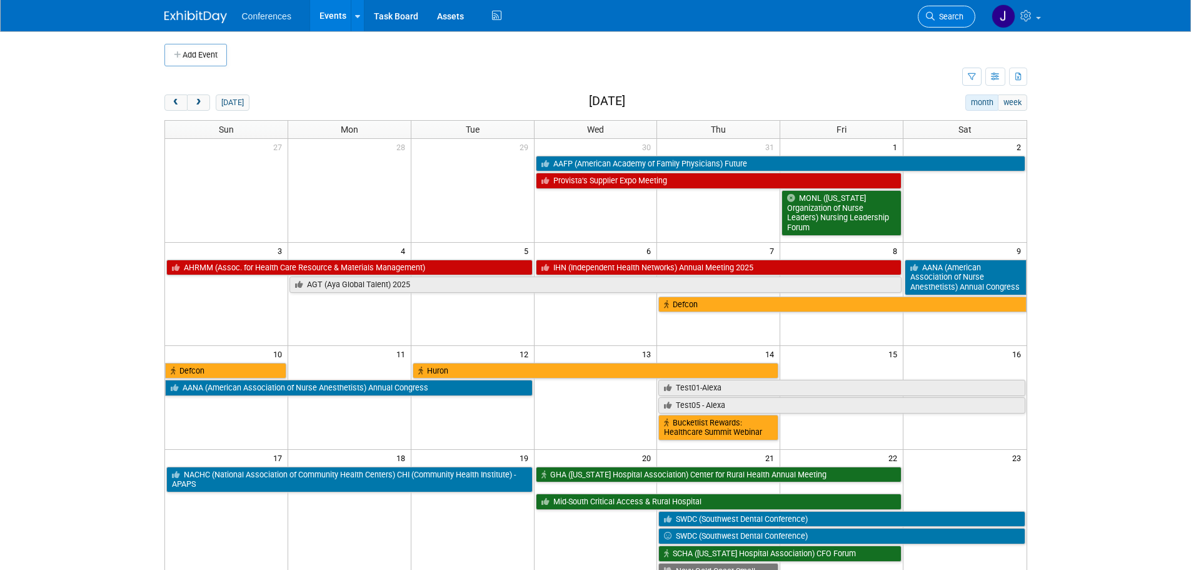
click at [944, 17] on span "Search" at bounding box center [949, 16] width 29 height 9
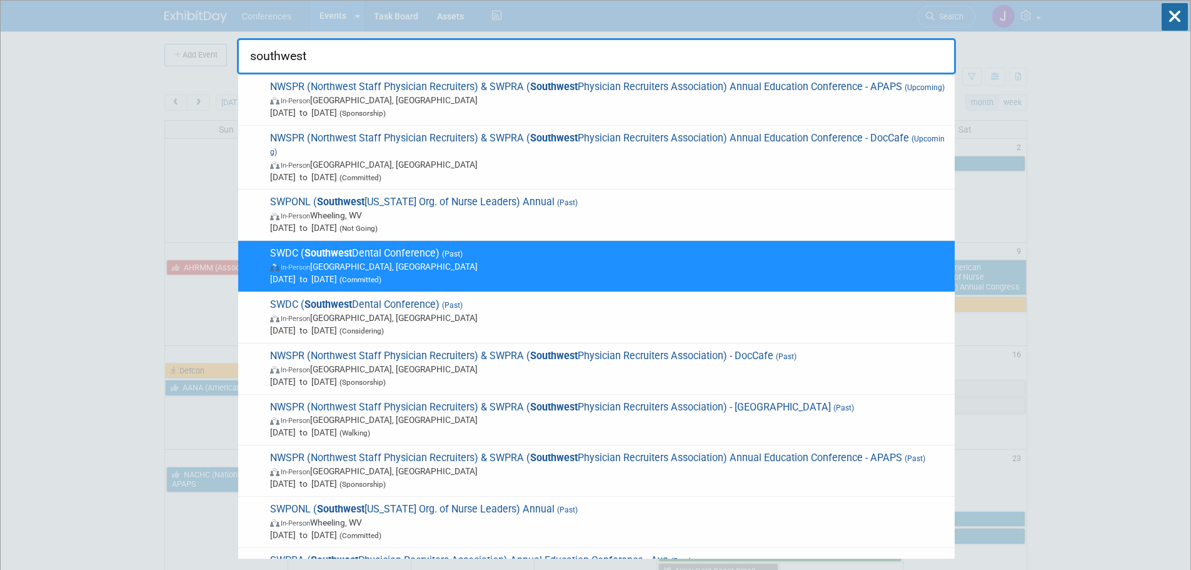
type input "southwest"
click at [333, 273] on span "In-Person Dallas, TX" at bounding box center [609, 266] width 679 height 13
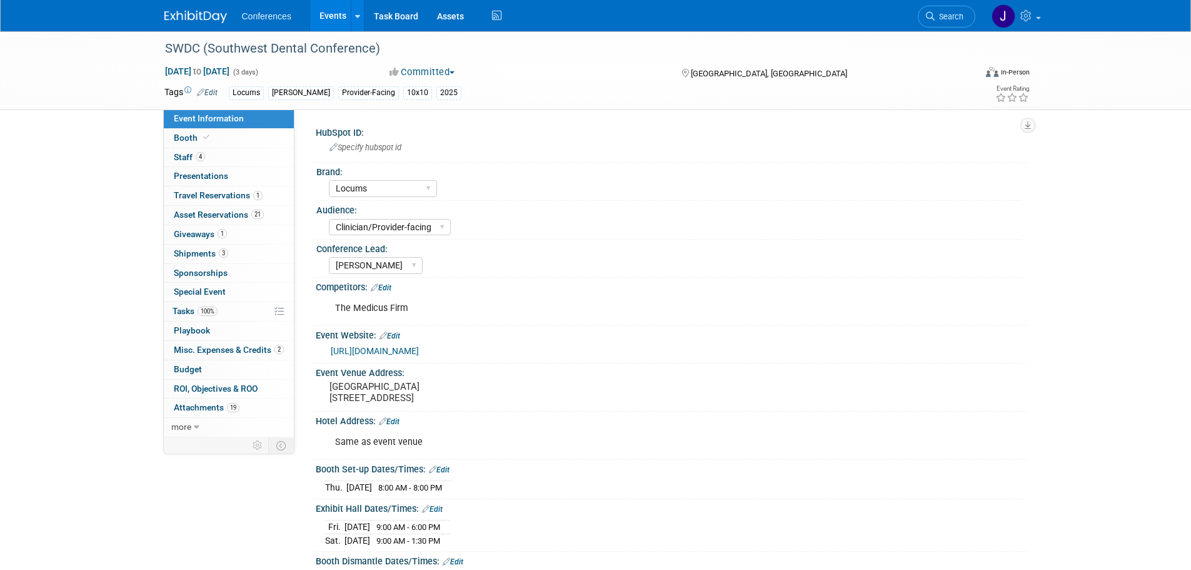
select select "Locums"
select select "Clinician/Provider-facing"
select select "[PERSON_NAME]"
click at [173, 158] on link "4 Staff 4" at bounding box center [229, 157] width 130 height 19
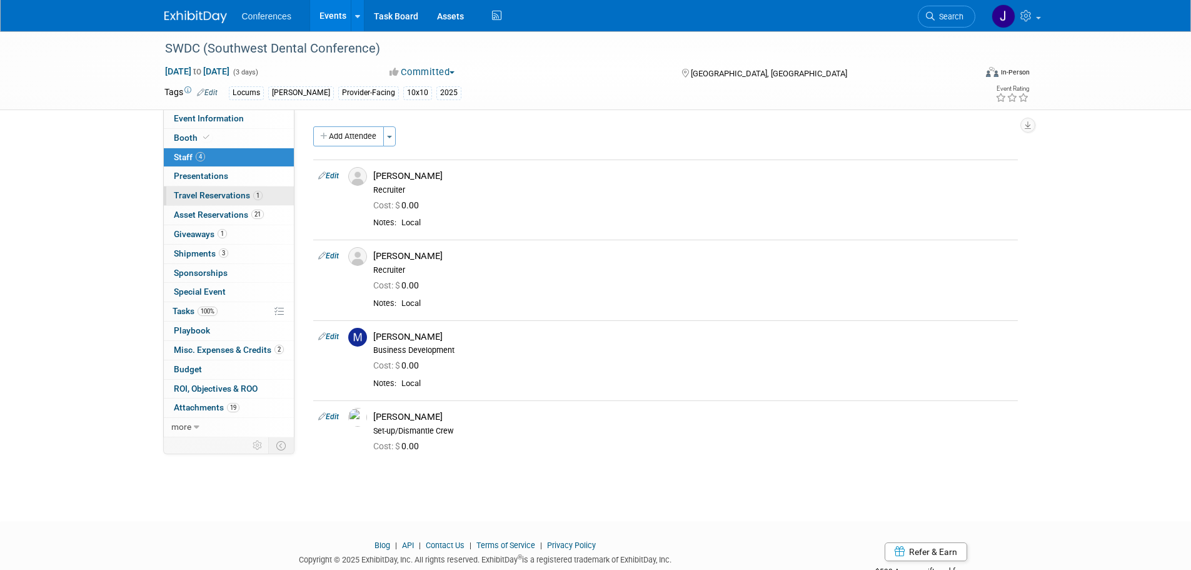
click at [193, 199] on span "Travel Reservations 1" at bounding box center [218, 195] width 89 height 10
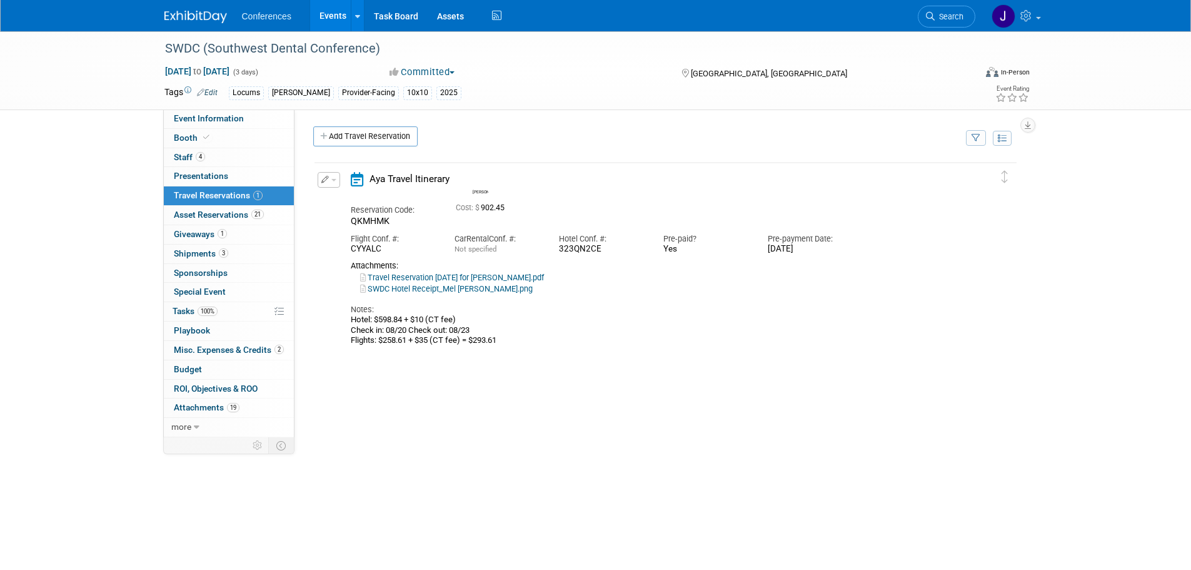
click at [416, 493] on div "Delete Reservation Mel Reservation Code: QKMHMK 902.45" at bounding box center [665, 348] width 705 height 375
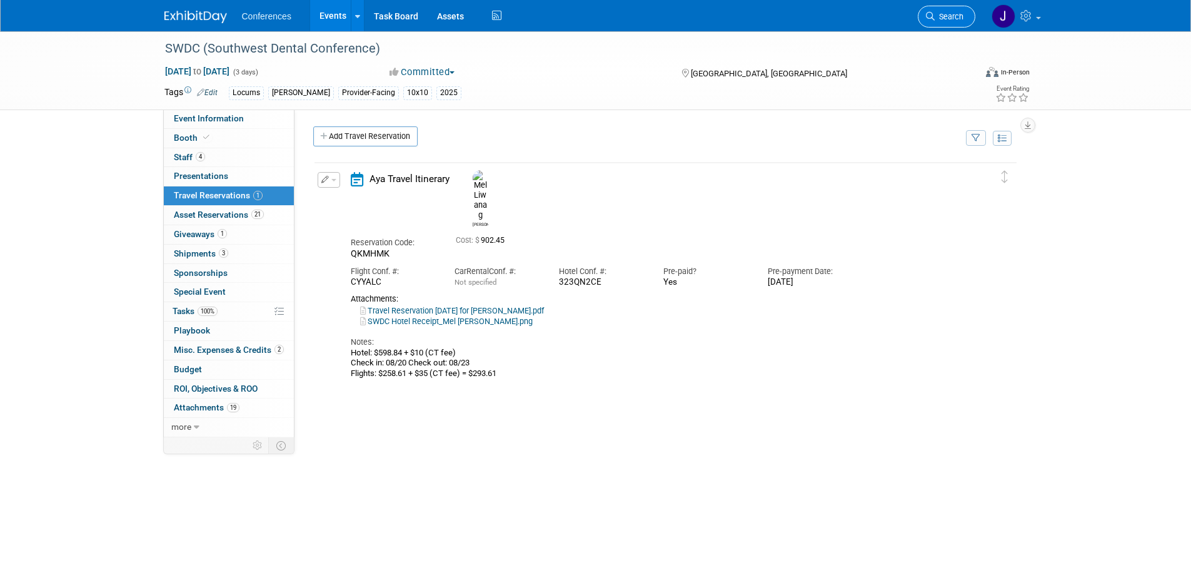
click at [955, 10] on link "Search" at bounding box center [947, 17] width 58 height 22
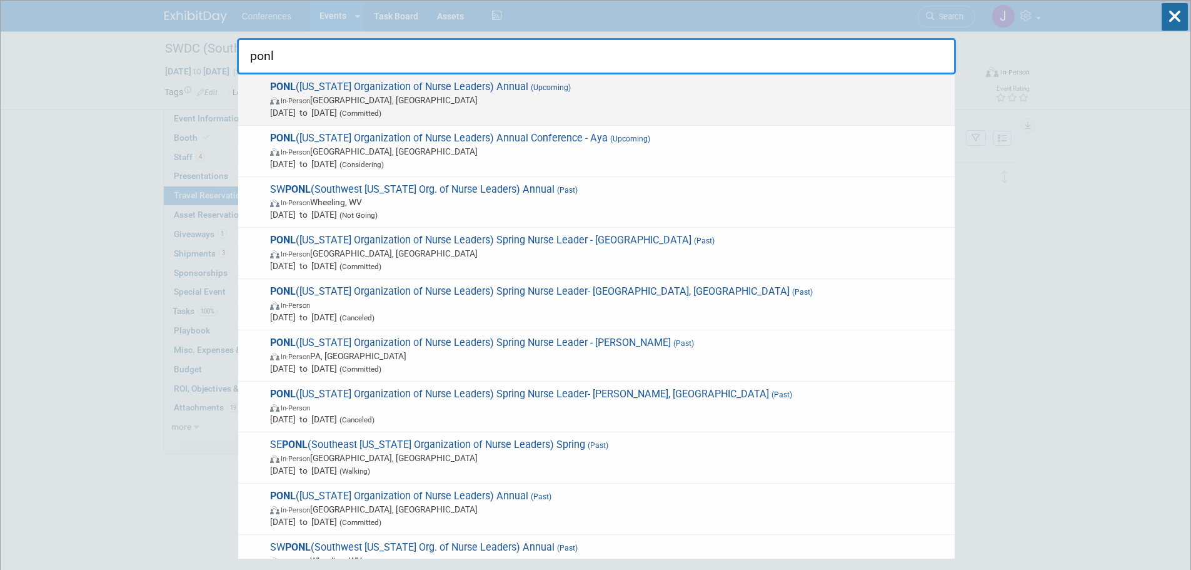
click at [488, 106] on span "Oct 23, 2025 to Oct 24, 2025 (Committed)" at bounding box center [609, 112] width 679 height 13
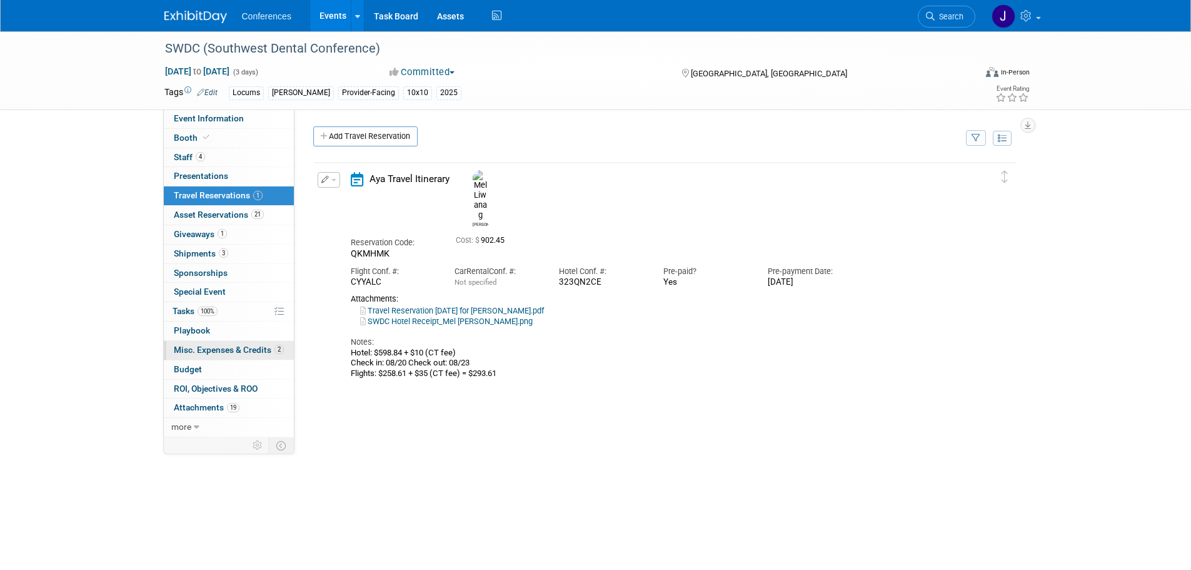
click at [180, 350] on span "Misc. Expenses & Credits 2" at bounding box center [229, 350] width 110 height 10
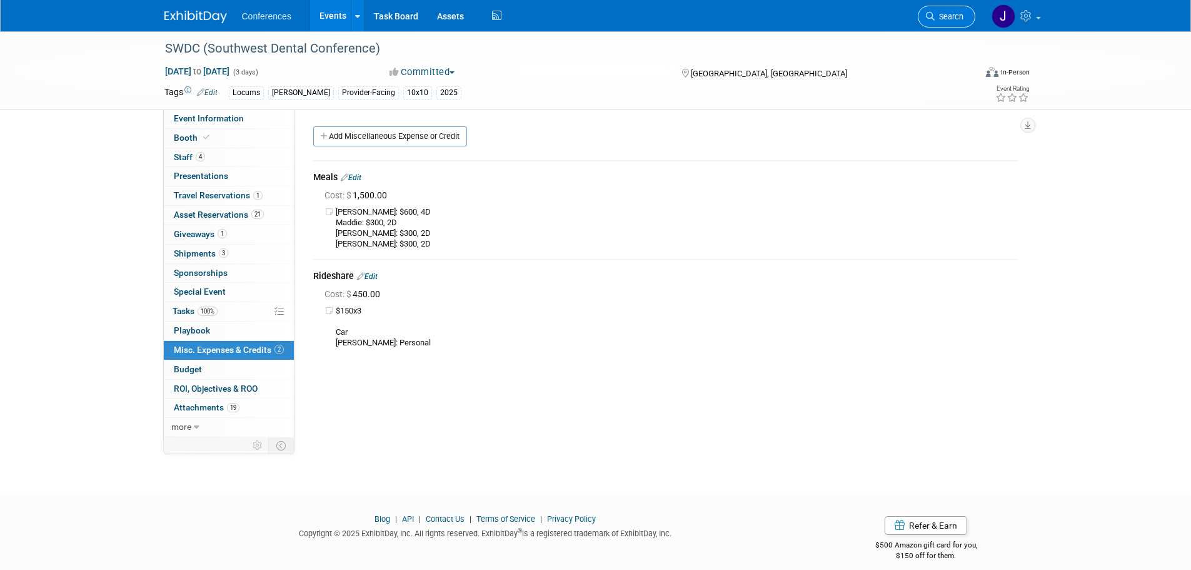
click at [953, 20] on span "Search" at bounding box center [949, 16] width 29 height 9
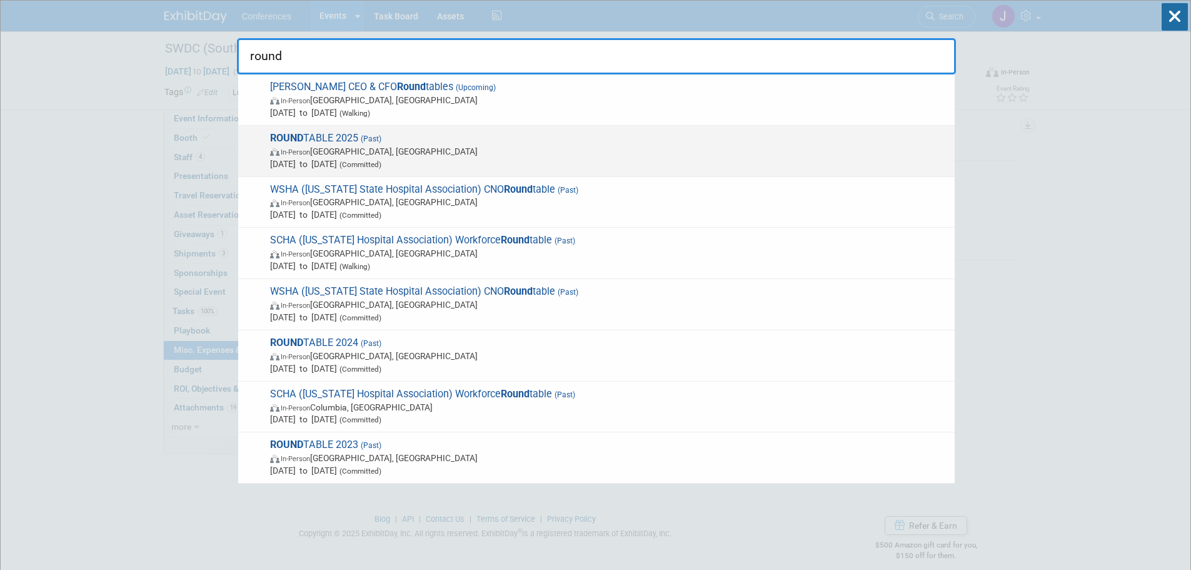
type input "round"
click at [560, 139] on span "ROUND TABLE 2025 (Past) In-Person Fernandina Beach, FL May 5, 2025 to May 7, 20…" at bounding box center [607, 151] width 682 height 38
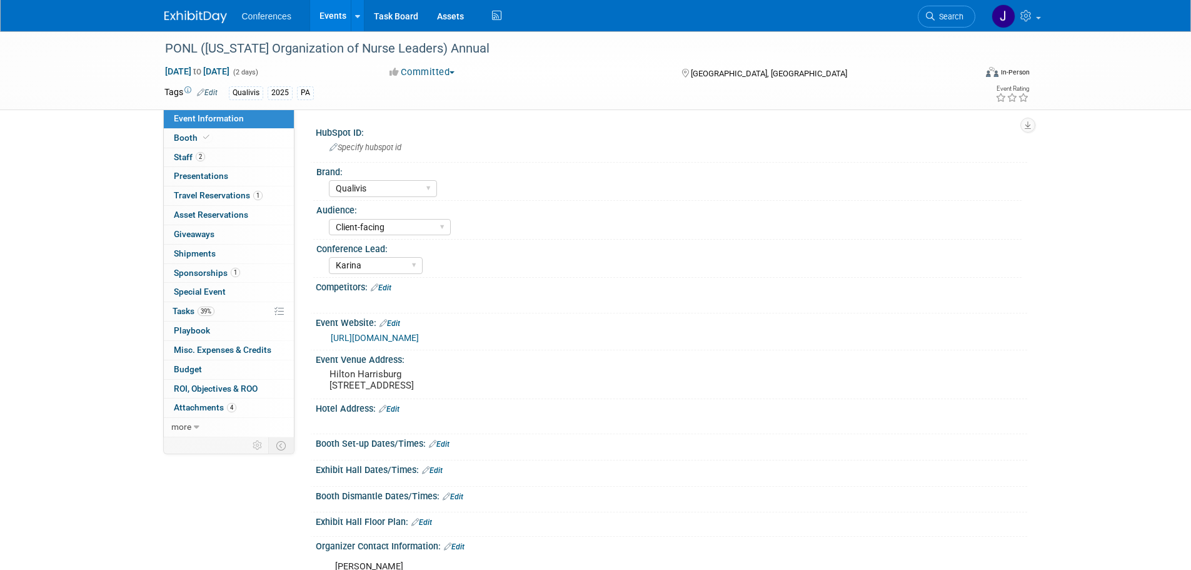
select select "Qualivis"
select select "Client-facing"
select select "Karina"
click at [167, 151] on link "2 Staff 2" at bounding box center [229, 157] width 130 height 19
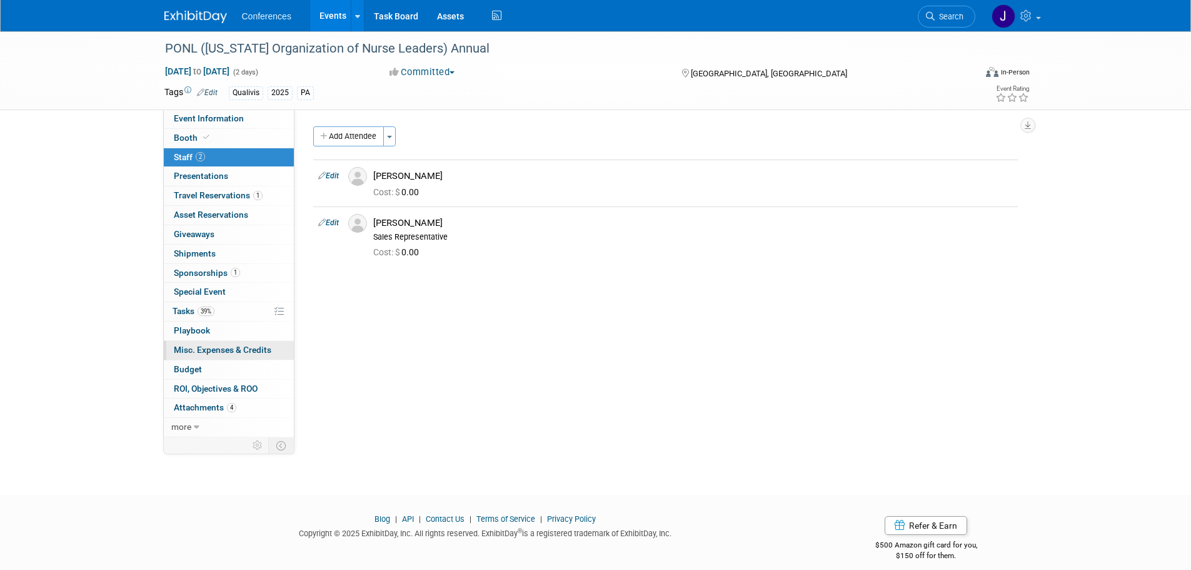
click at [185, 348] on span "Misc. Expenses & Credits 0" at bounding box center [223, 350] width 98 height 10
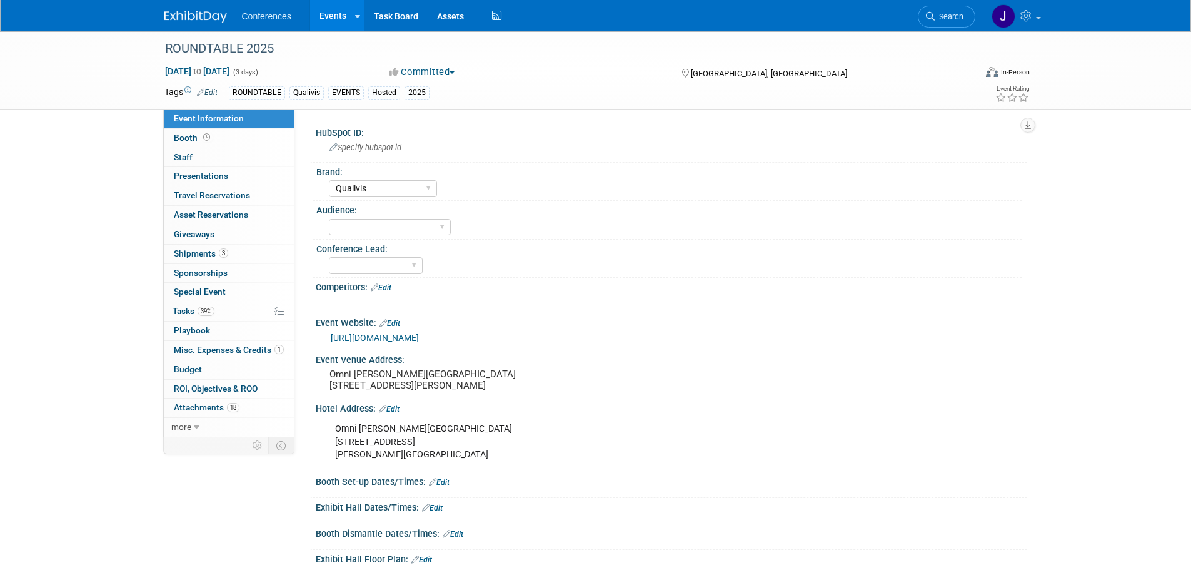
select select "Qualivis"
click at [186, 347] on span "Misc. Expenses & Credits 1" at bounding box center [229, 350] width 110 height 10
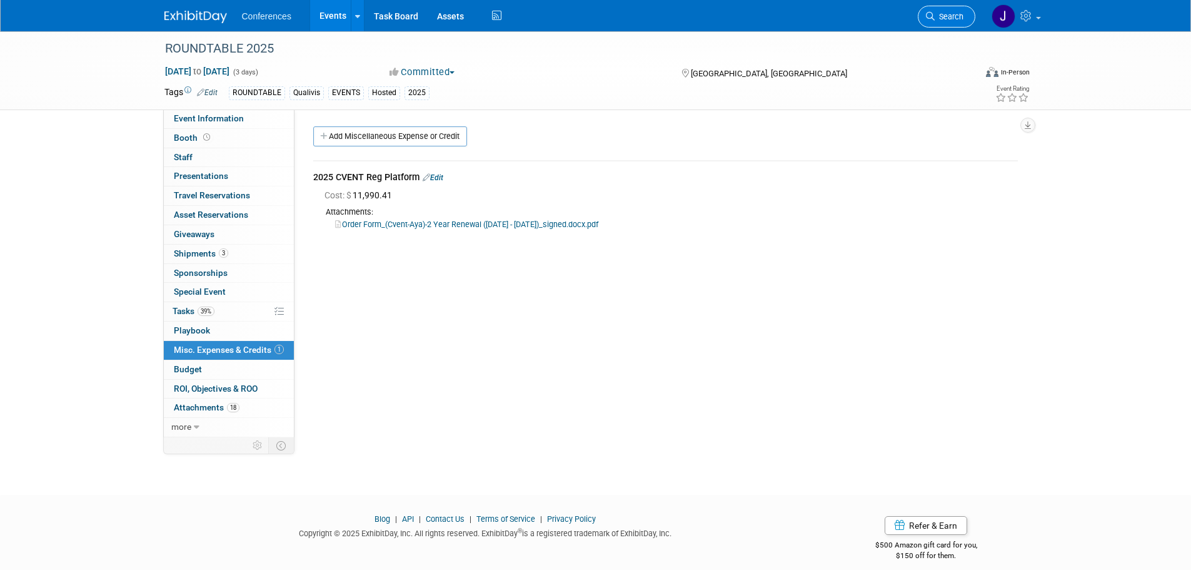
click at [950, 19] on span "Search" at bounding box center [949, 16] width 29 height 9
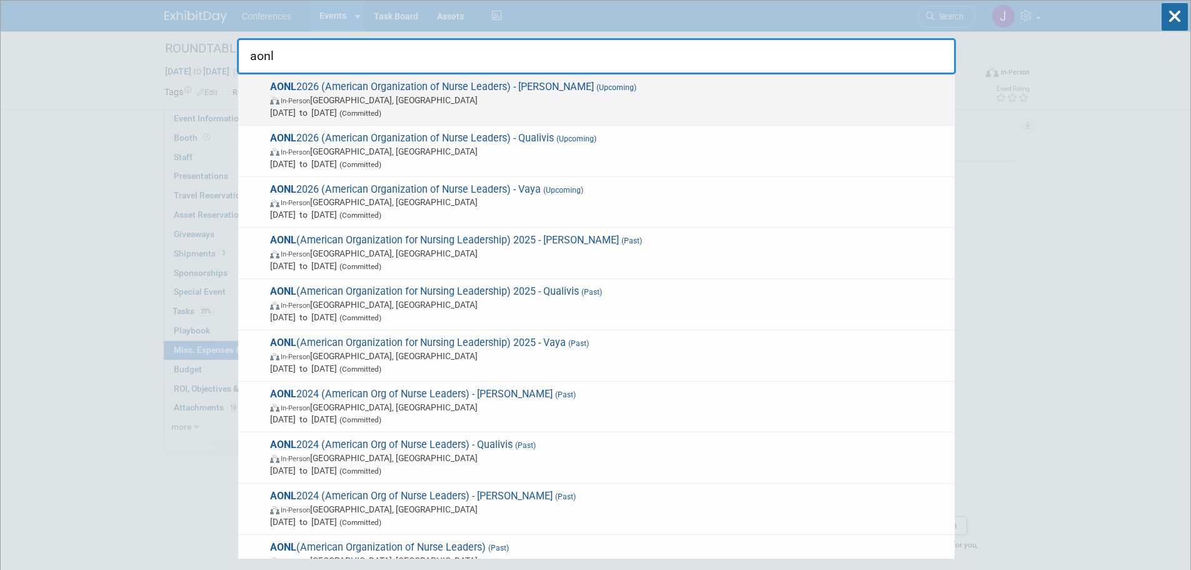
type input "aonl"
click at [323, 102] on span "In-Person Chicago, IL" at bounding box center [609, 100] width 679 height 13
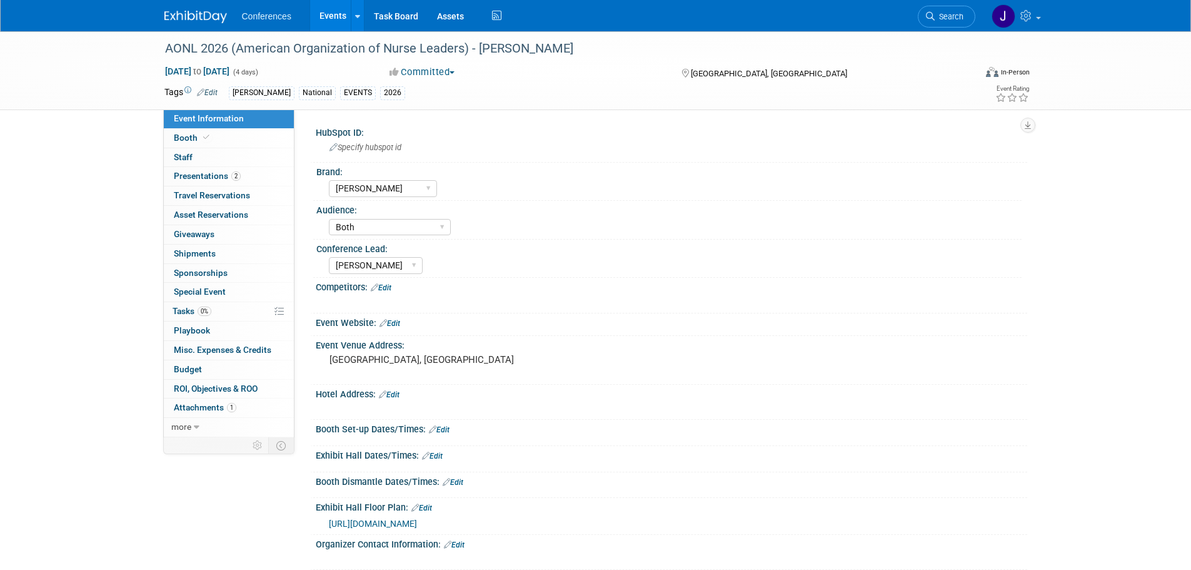
select select "[PERSON_NAME]"
select select "Both"
select select "[PERSON_NAME]"
click at [190, 350] on span "Misc. Expenses & Credits 0" at bounding box center [223, 350] width 98 height 10
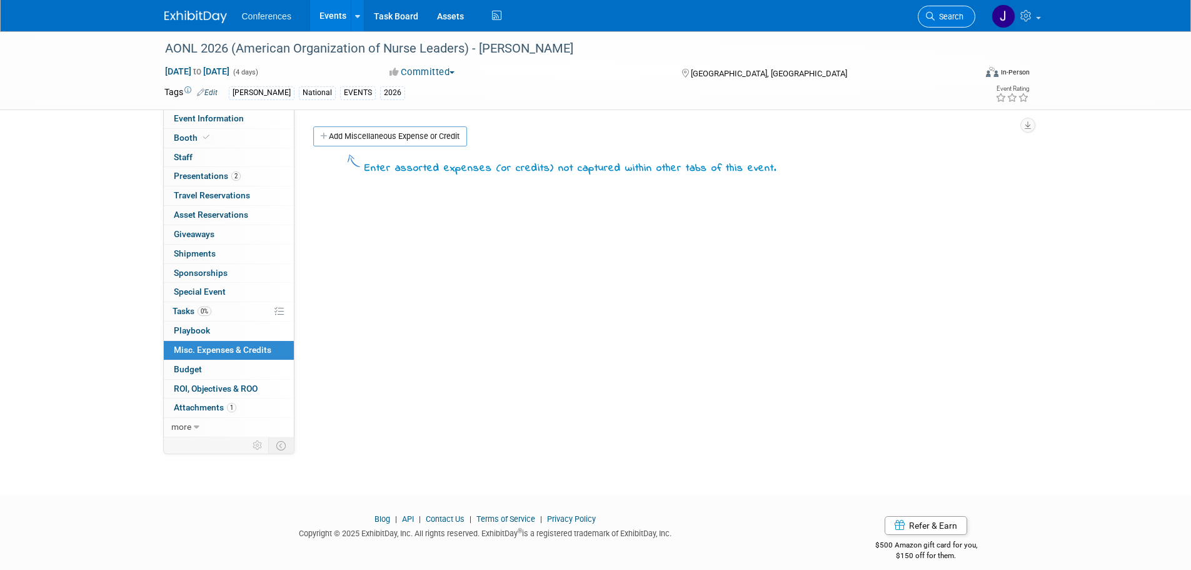
click at [933, 18] on icon at bounding box center [930, 16] width 9 height 9
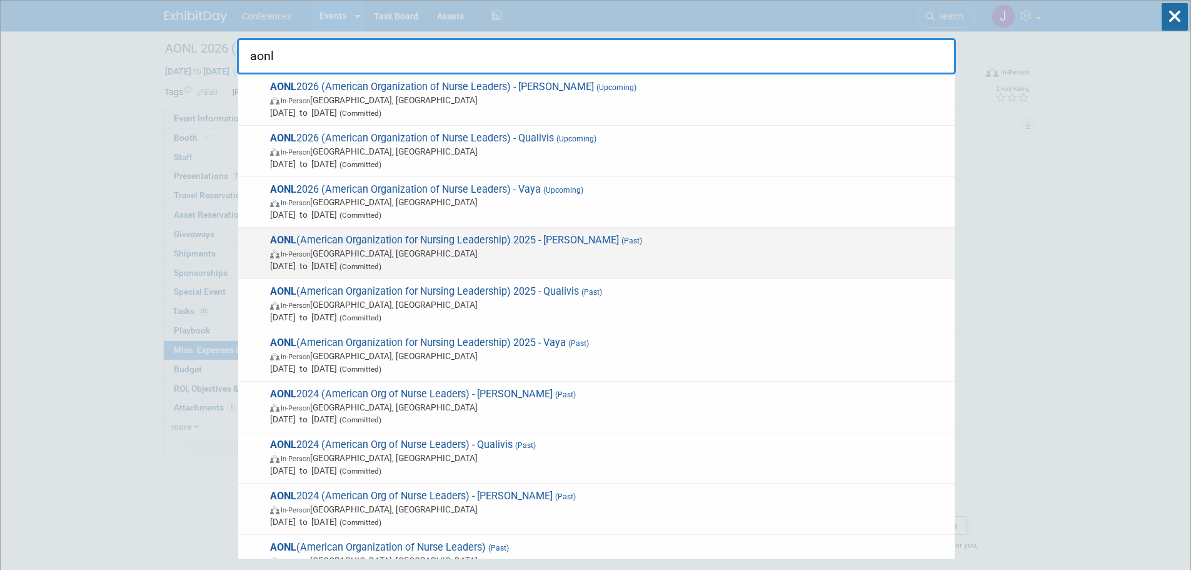
type input "aonl"
click at [605, 256] on span "In-Person Boston, MA" at bounding box center [609, 253] width 679 height 13
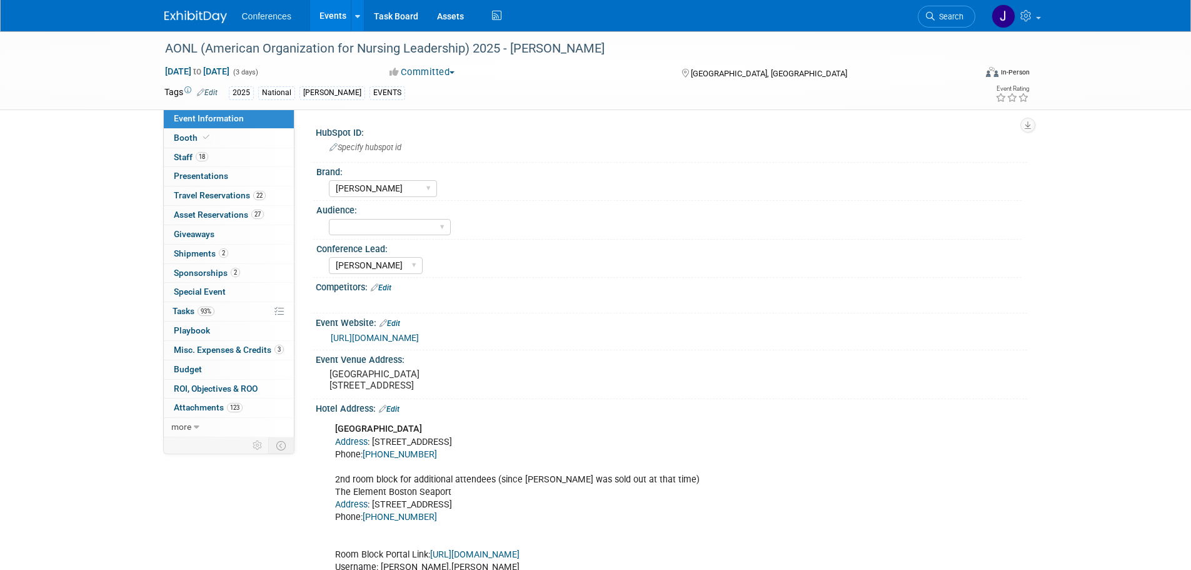
select select "[PERSON_NAME]"
click at [213, 355] on link "3 Misc. Expenses & Credits 3" at bounding box center [229, 350] width 130 height 19
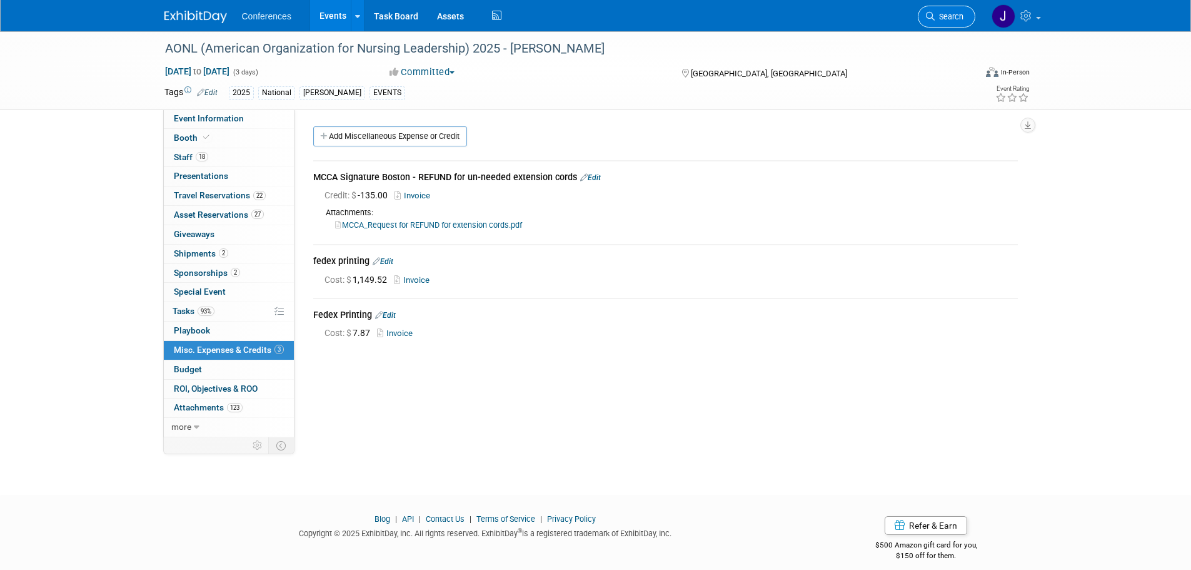
click at [941, 20] on span "Search" at bounding box center [949, 16] width 29 height 9
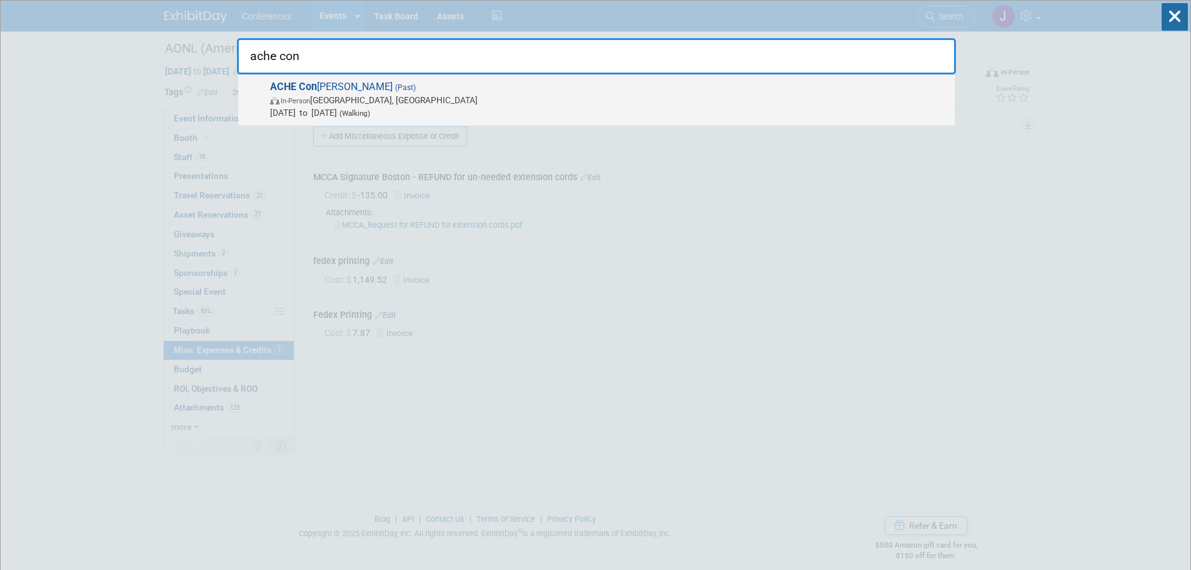
type input "ache con"
click at [719, 109] on span "Mar 23, 2025 to Mar 26, 2025 (Walking)" at bounding box center [609, 112] width 679 height 13
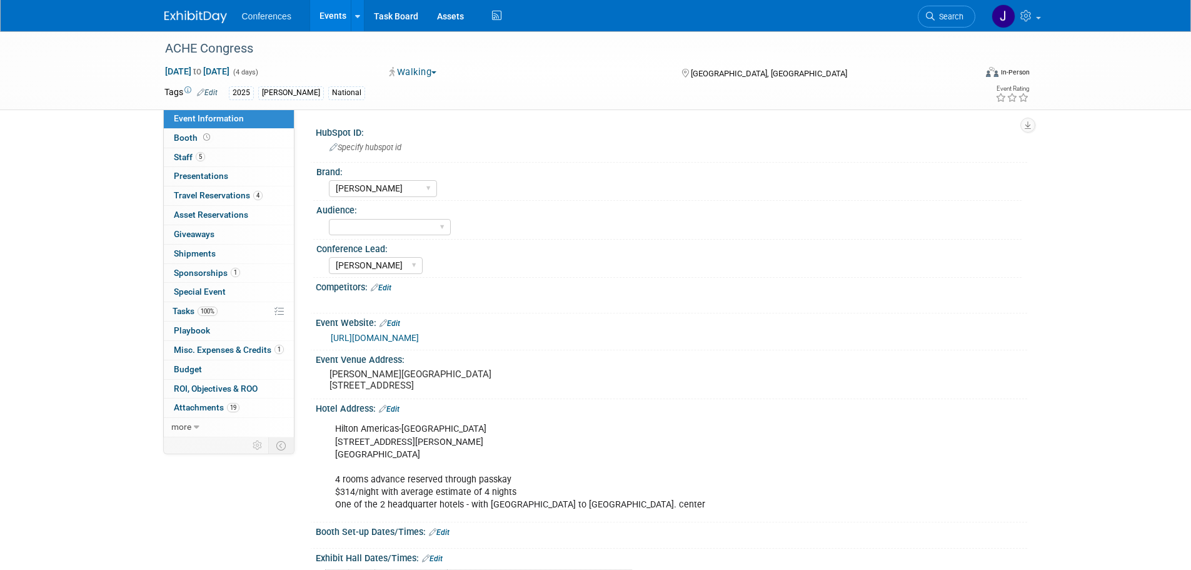
select select "[PERSON_NAME]"
click at [203, 351] on span "Misc. Expenses & Credits 1" at bounding box center [229, 350] width 110 height 10
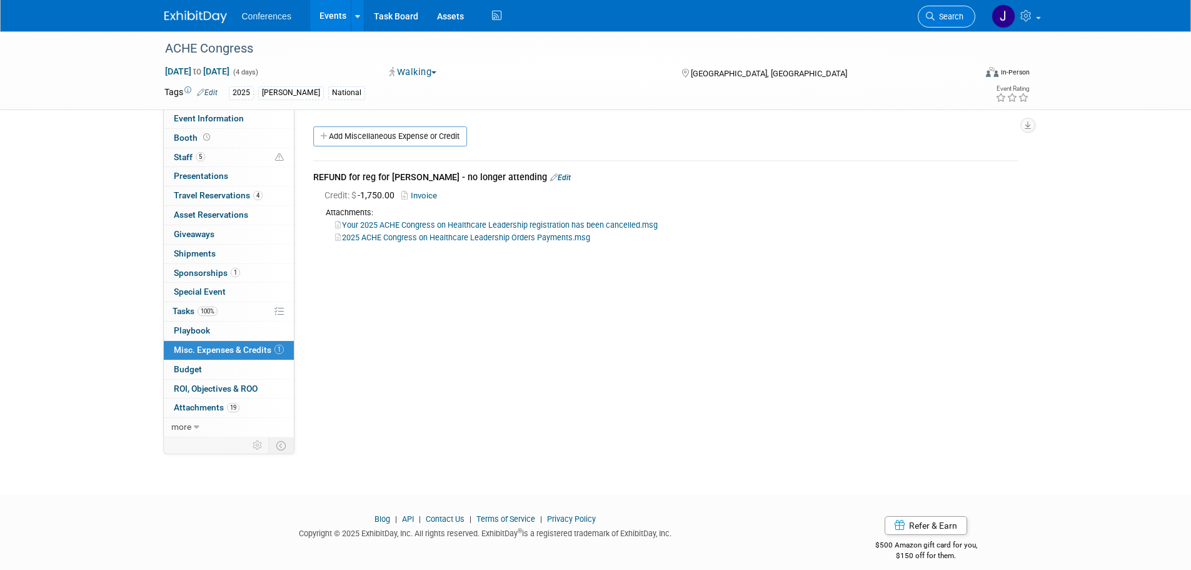
click at [966, 18] on link "Search" at bounding box center [947, 17] width 58 height 22
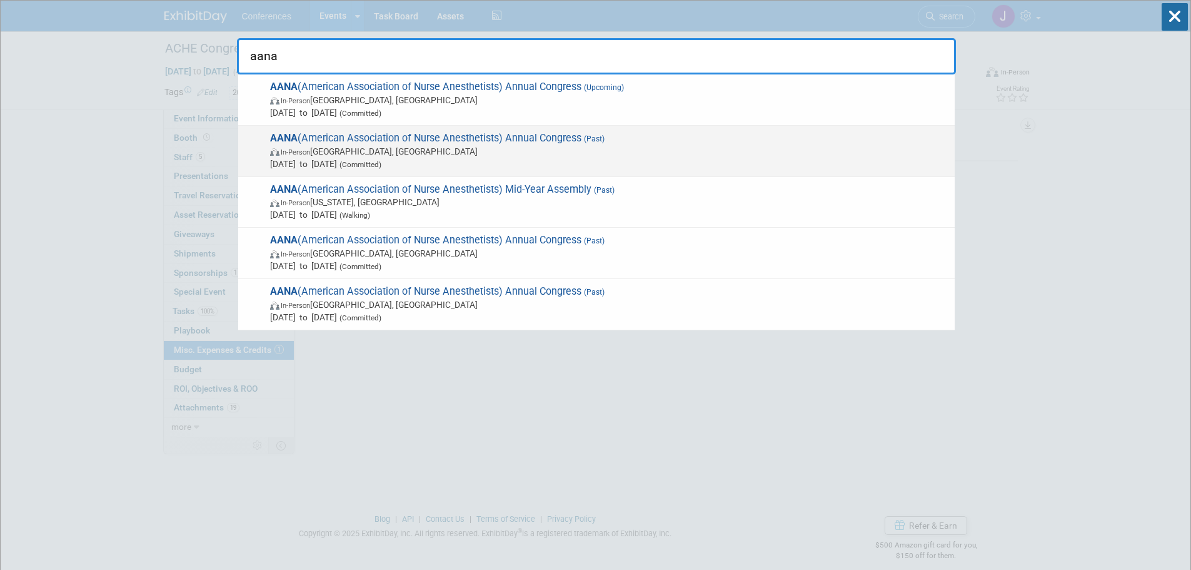
type input "aana"
click at [633, 145] on span "In-Person [GEOGRAPHIC_DATA], [GEOGRAPHIC_DATA]" at bounding box center [609, 151] width 679 height 13
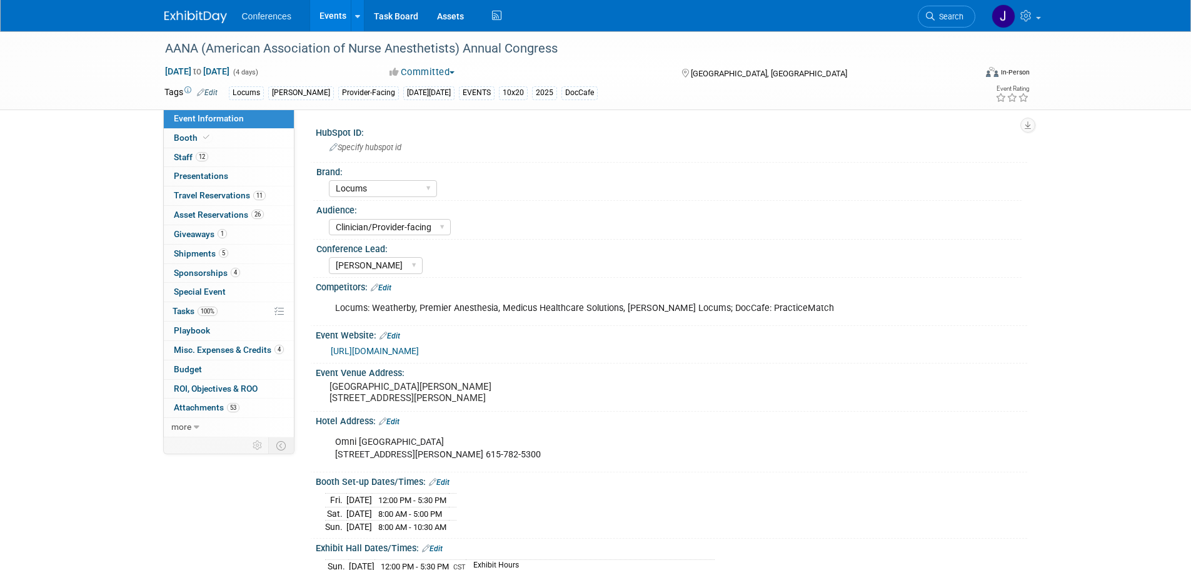
select select "Locums"
select select "Clinician/Provider-facing"
select select "[PERSON_NAME]"
click at [193, 344] on link "4 Misc. Expenses & Credits 4" at bounding box center [229, 350] width 130 height 19
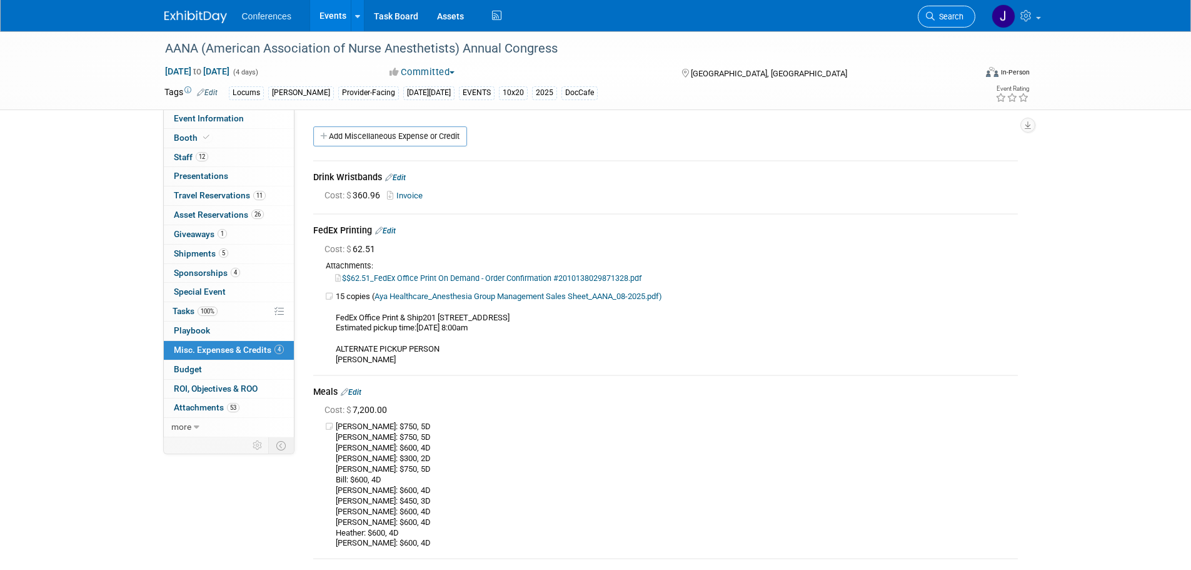
click at [966, 6] on link "Search" at bounding box center [947, 17] width 58 height 22
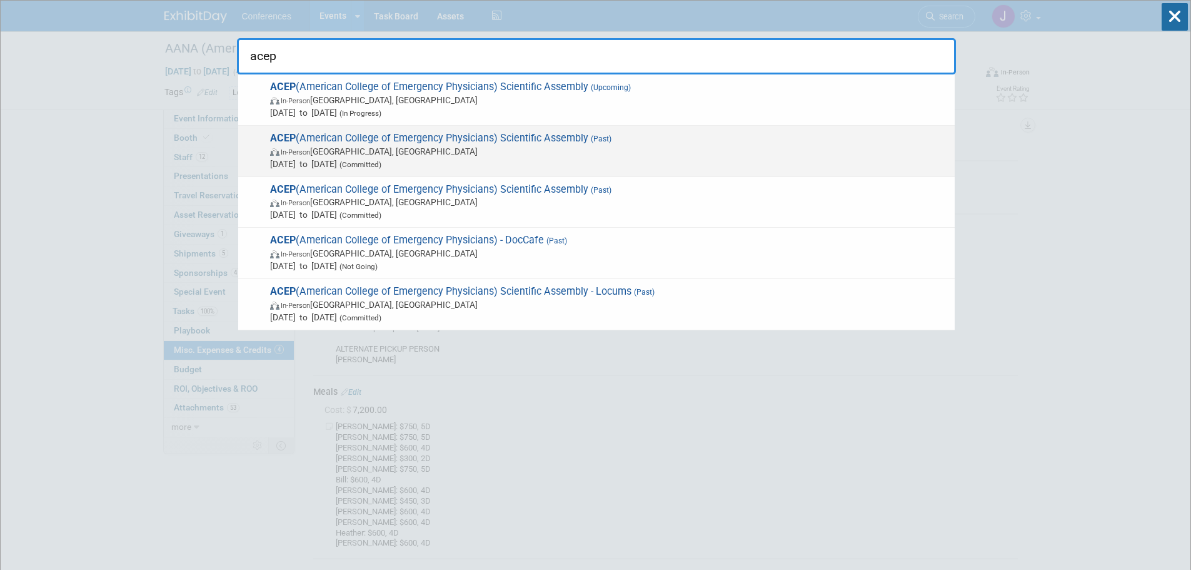
type input "acep"
click at [667, 138] on span "ACEP (American College of Emergency Physicians) Scientific Assembly (Past) In-P…" at bounding box center [607, 151] width 682 height 38
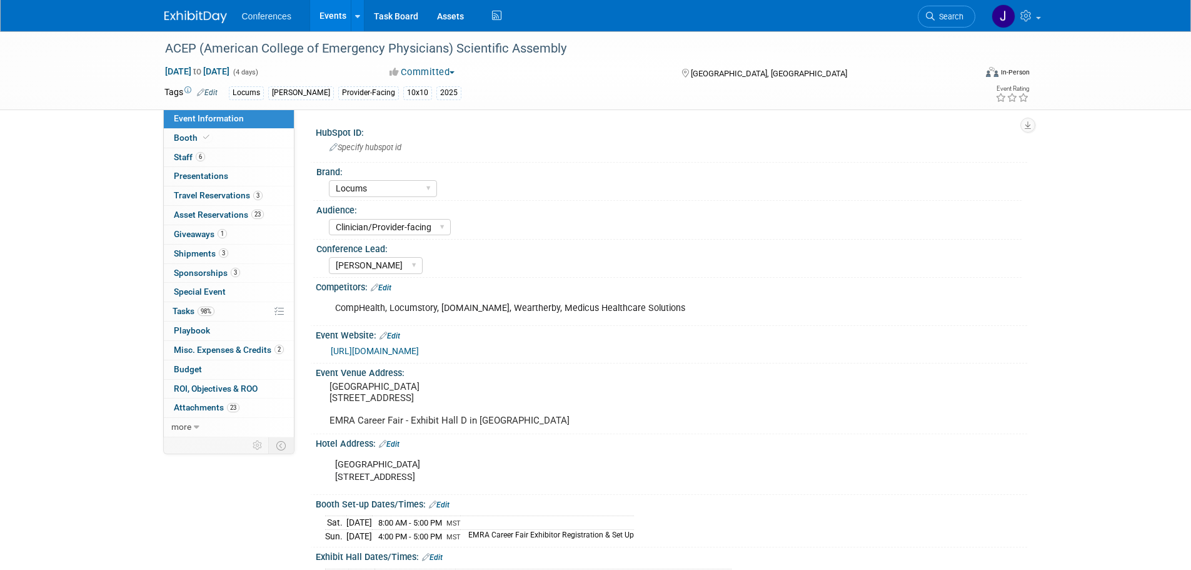
select select "Locums"
select select "Clinician/Provider-facing"
select select "[PERSON_NAME]"
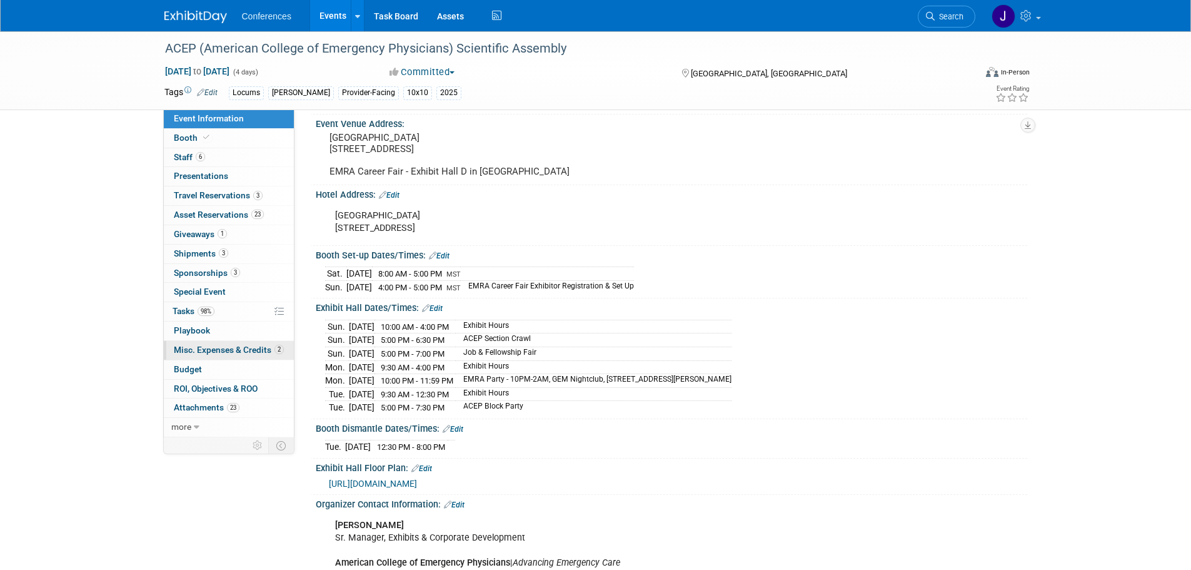
scroll to position [250, 0]
click at [200, 351] on span "Misc. Expenses & Credits 2" at bounding box center [229, 350] width 110 height 10
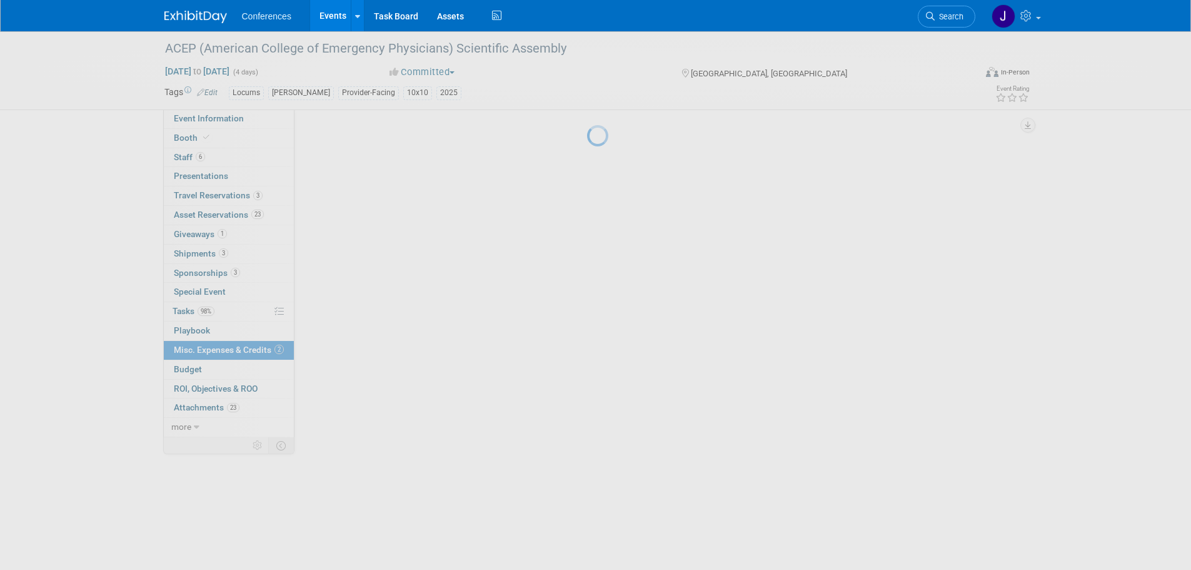
scroll to position [0, 0]
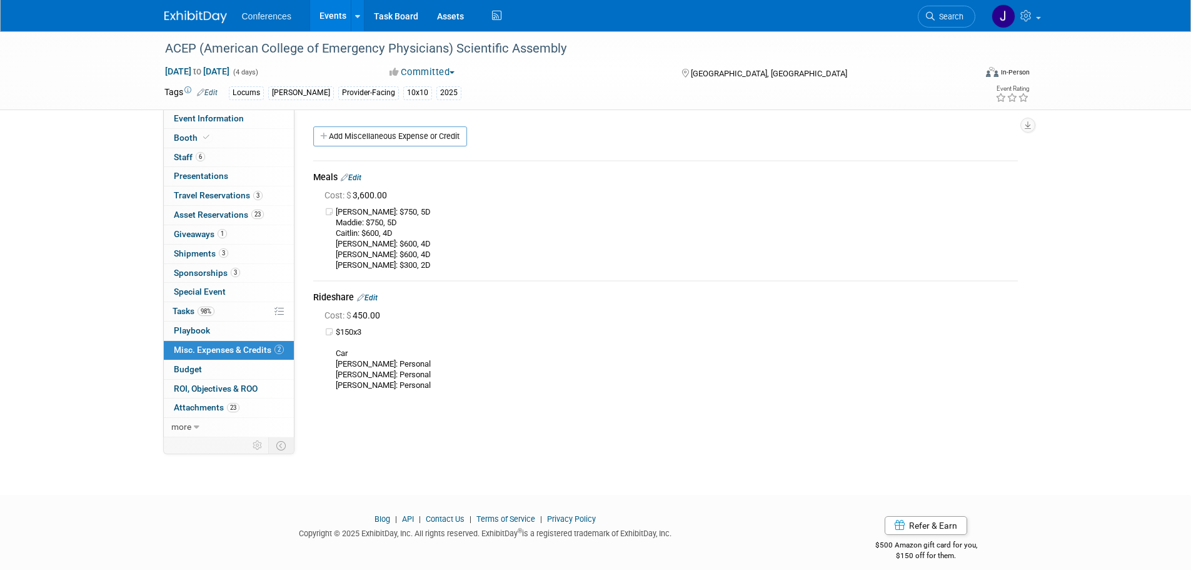
click at [961, 11] on link "Search" at bounding box center [947, 17] width 58 height 22
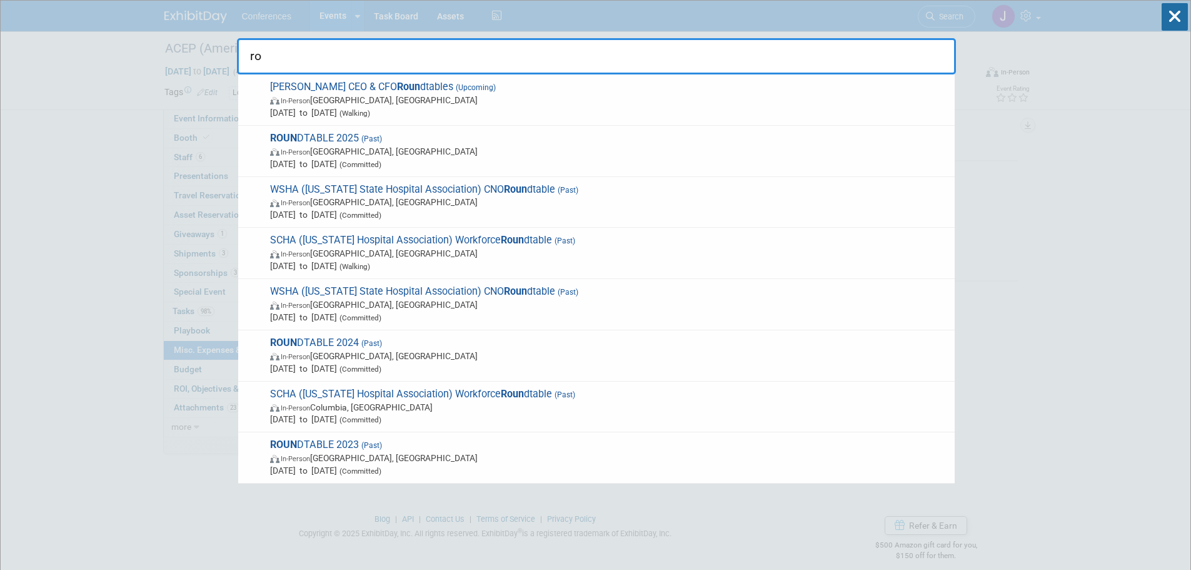
type input "r"
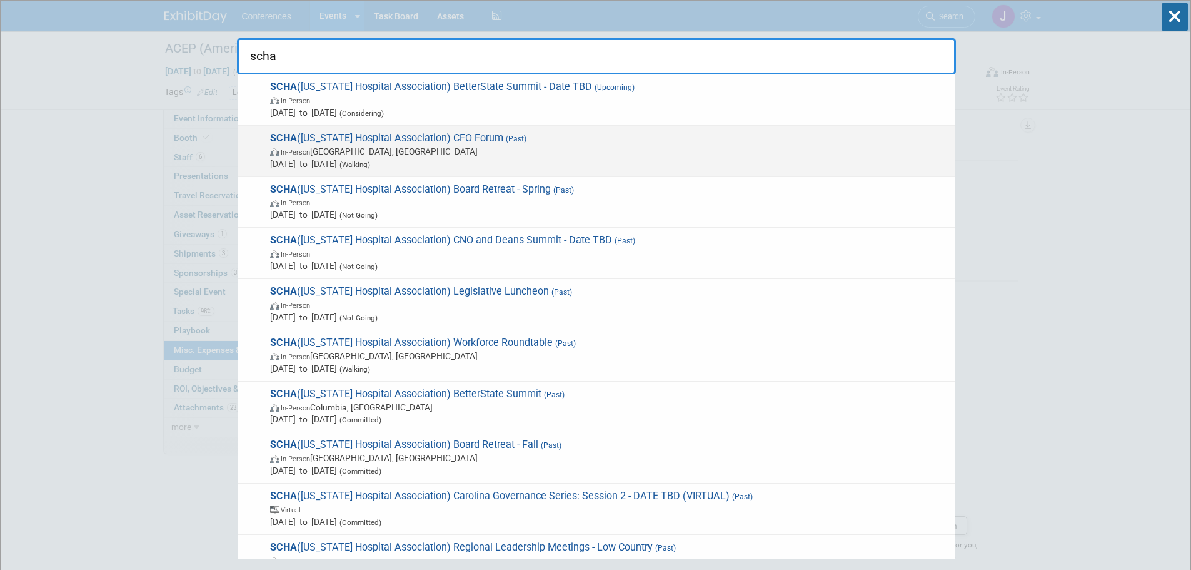
type input "scha"
click at [707, 131] on div "SCHA (South Carolina Hospital Association) CFO Forum (Past) In-Person Charlesto…" at bounding box center [596, 151] width 717 height 51
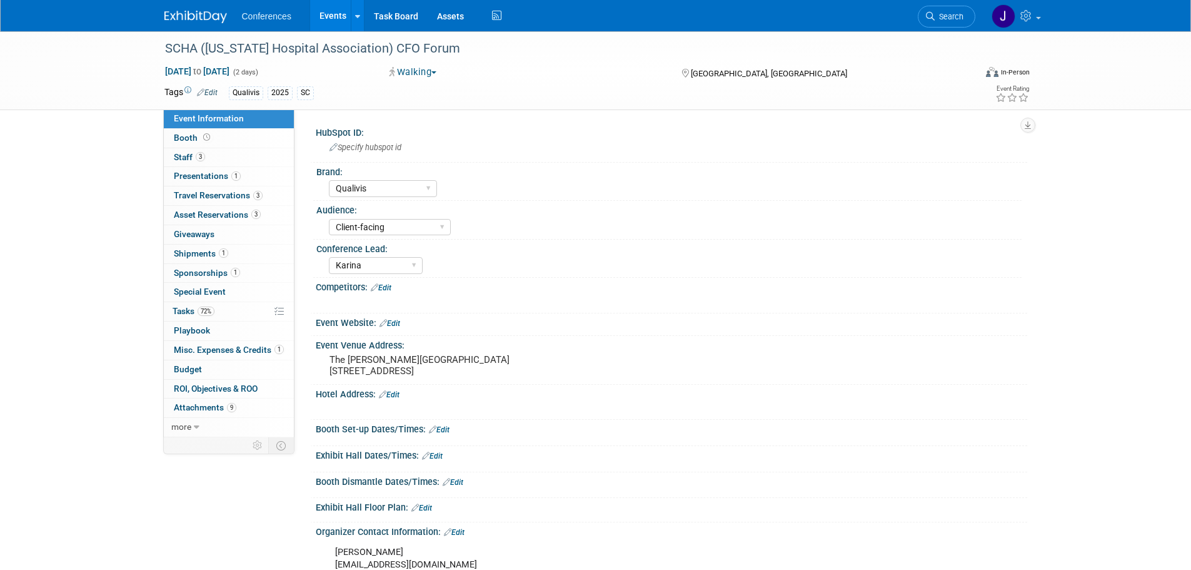
select select "Qualivis"
select select "Client-facing"
select select "Karina"
click at [245, 346] on span "Misc. Expenses & Credits 1" at bounding box center [229, 350] width 110 height 10
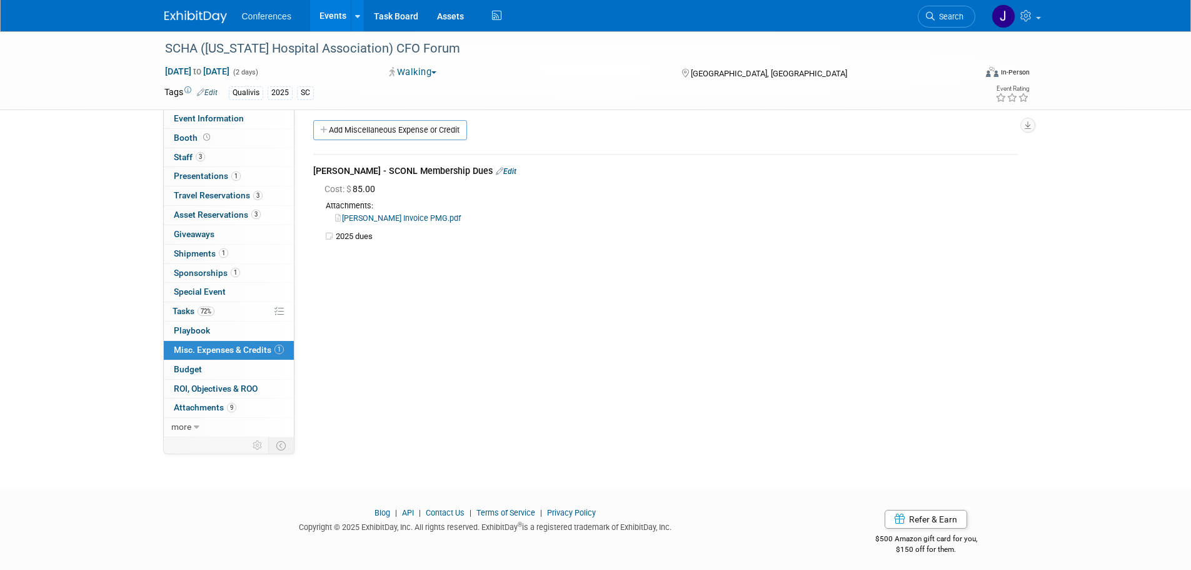
scroll to position [13, 0]
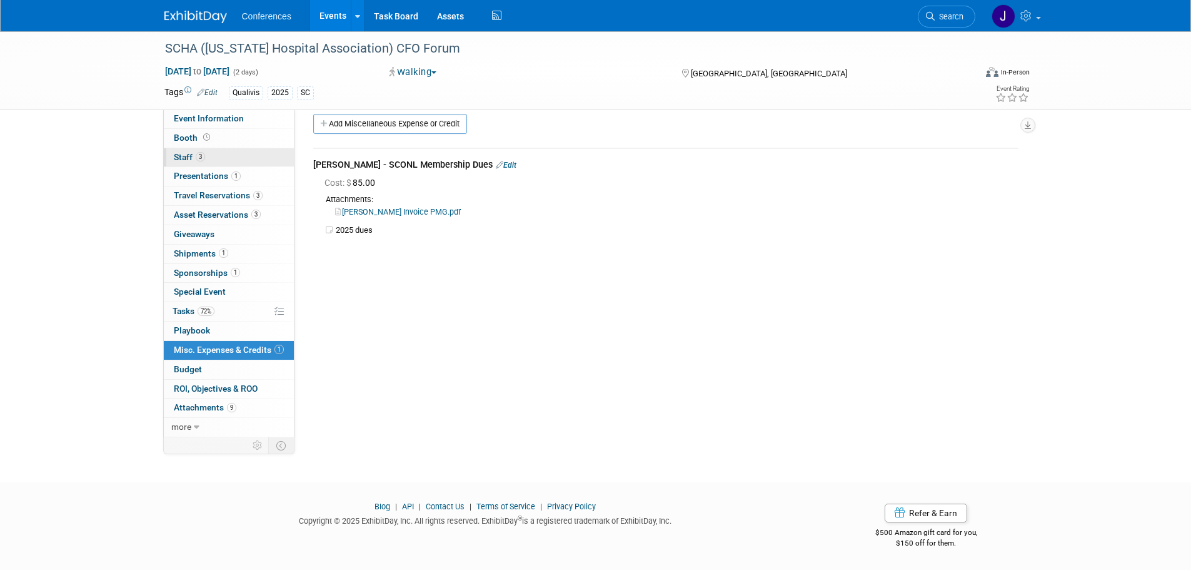
click at [213, 151] on link "3 Staff 3" at bounding box center [229, 157] width 130 height 19
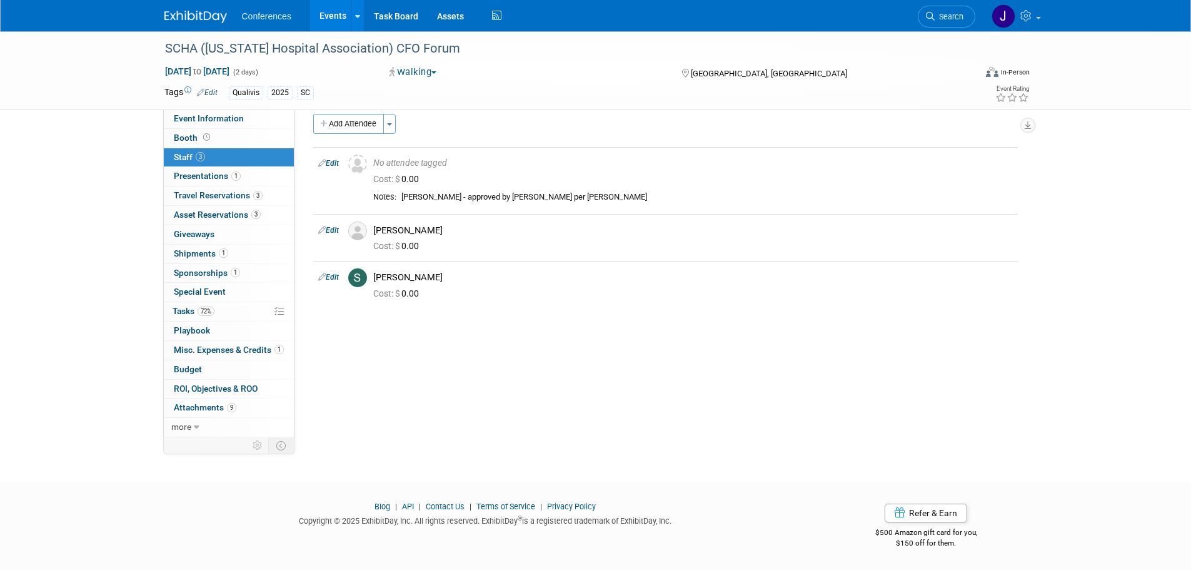
click at [191, 20] on img at bounding box center [195, 17] width 63 height 13
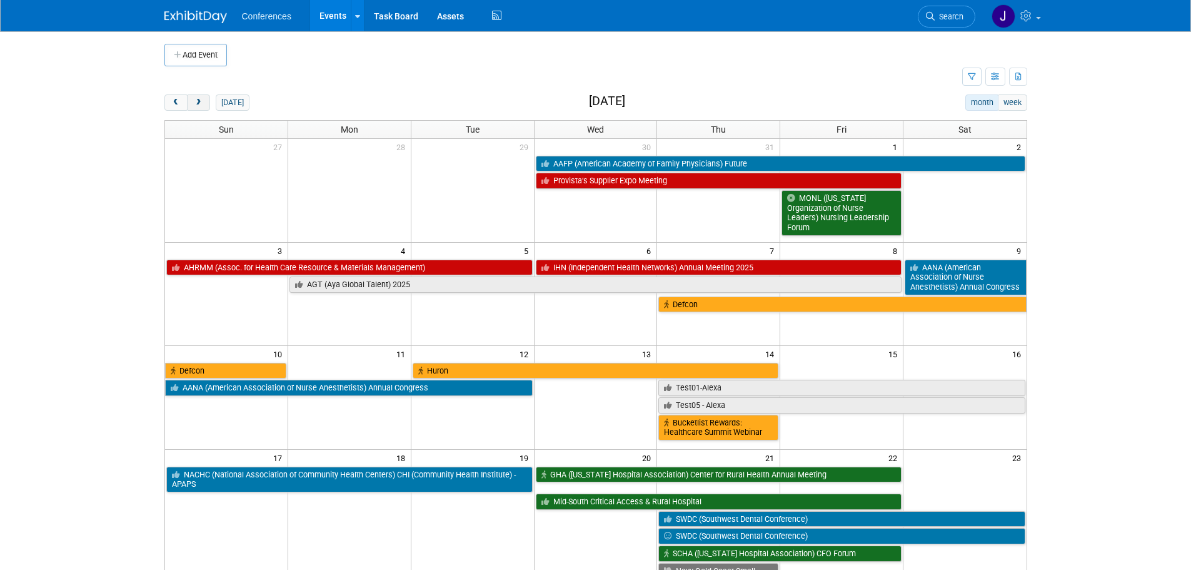
click at [201, 100] on span "next" at bounding box center [198, 103] width 9 height 8
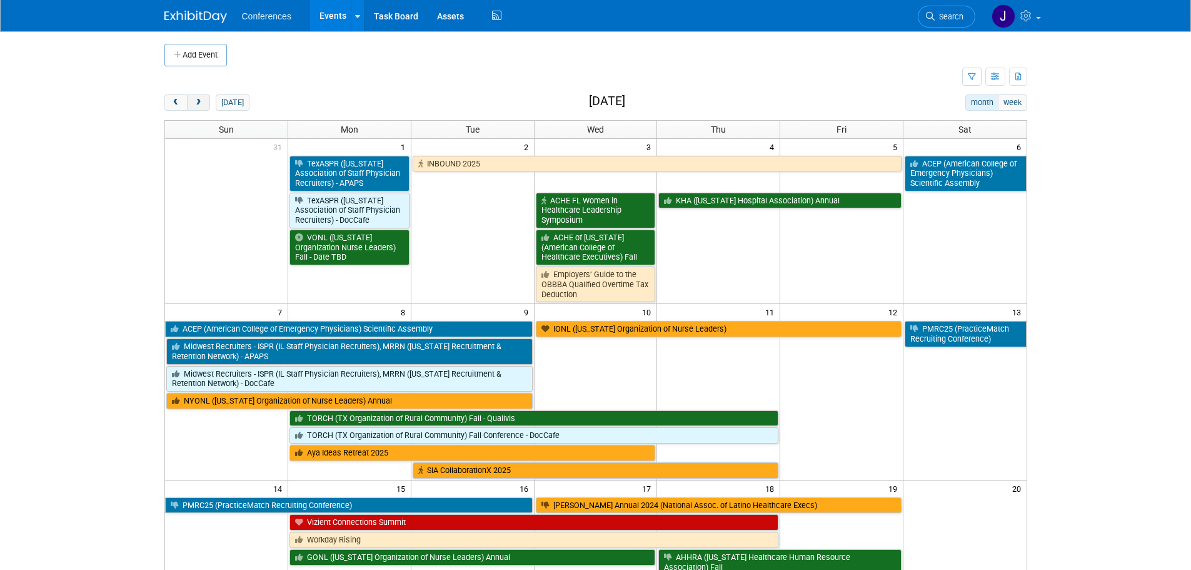
click at [201, 100] on span "next" at bounding box center [198, 103] width 9 height 8
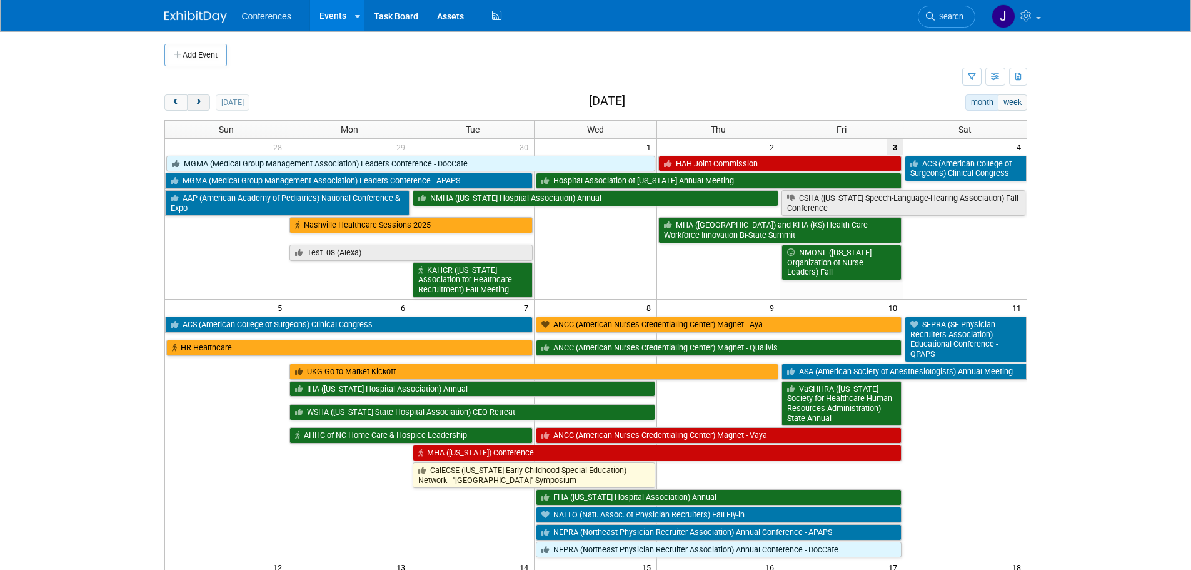
click at [201, 100] on span "next" at bounding box center [198, 103] width 9 height 8
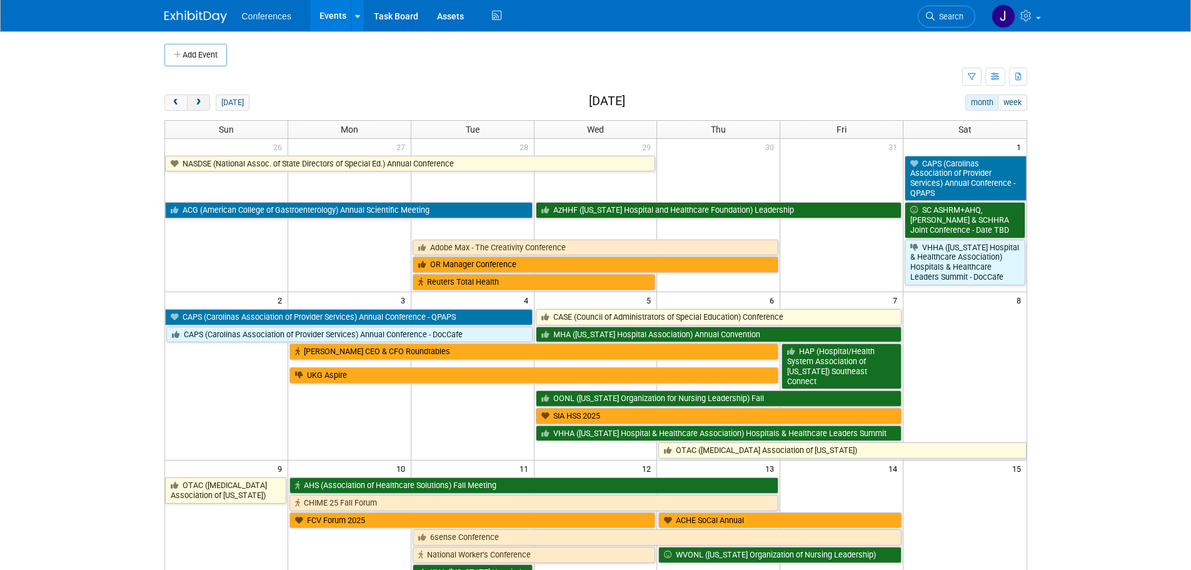
click at [201, 100] on span "next" at bounding box center [198, 103] width 9 height 8
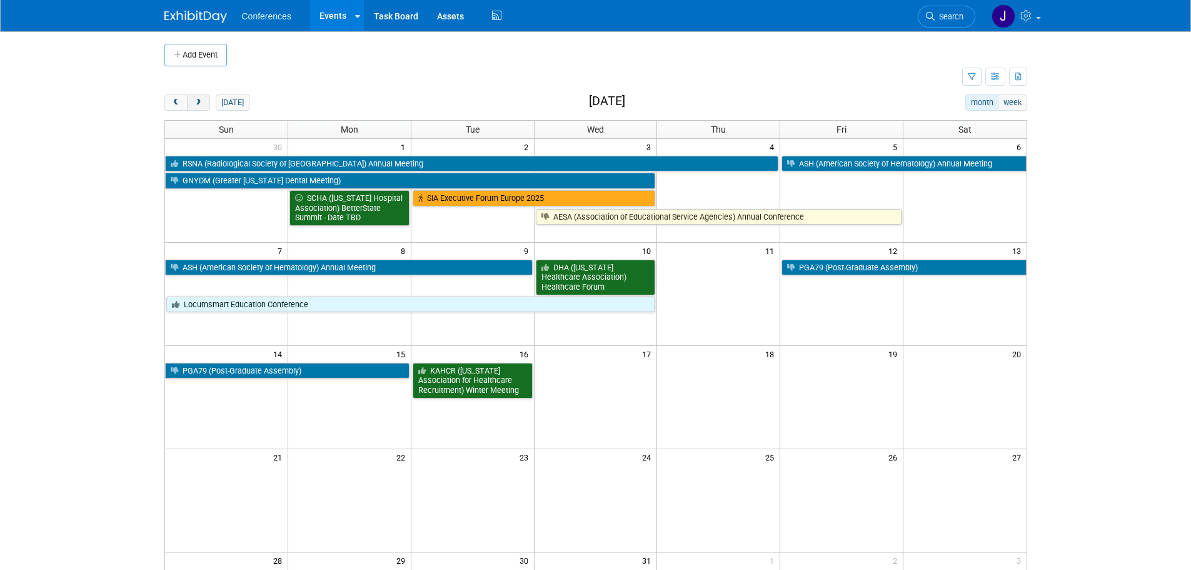
click at [201, 100] on span "next" at bounding box center [198, 103] width 9 height 8
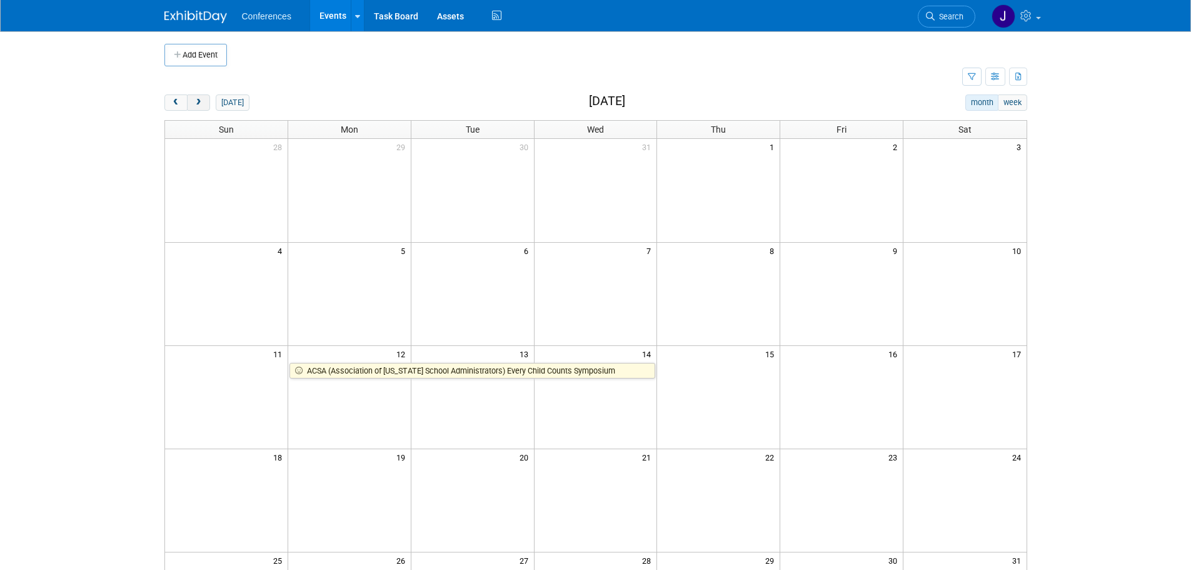
click at [201, 100] on span "next" at bounding box center [198, 103] width 9 height 8
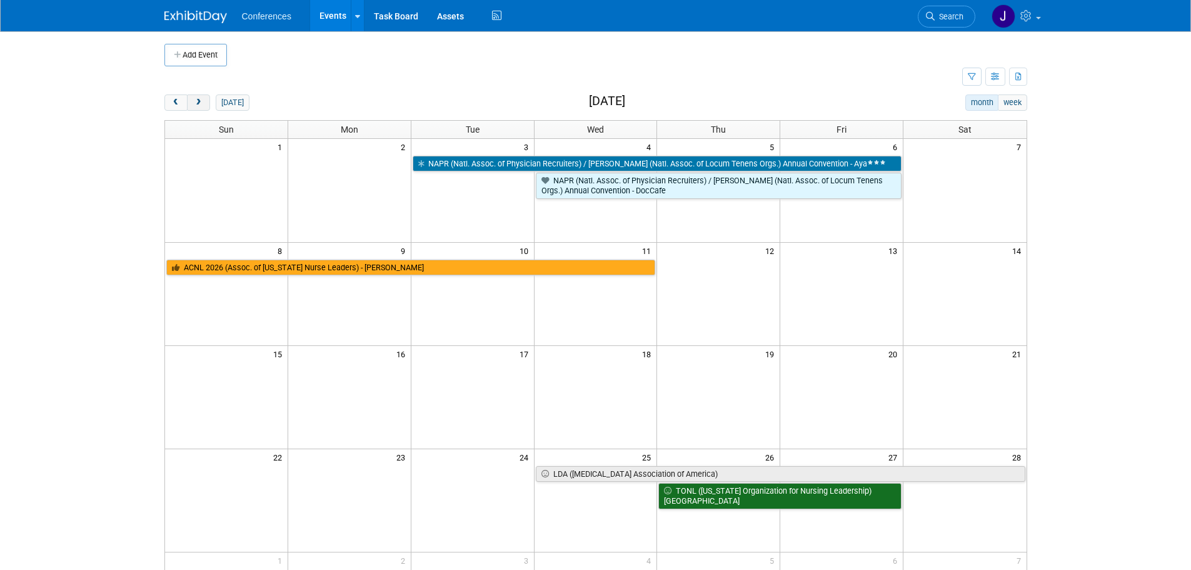
click at [201, 100] on span "next" at bounding box center [198, 103] width 9 height 8
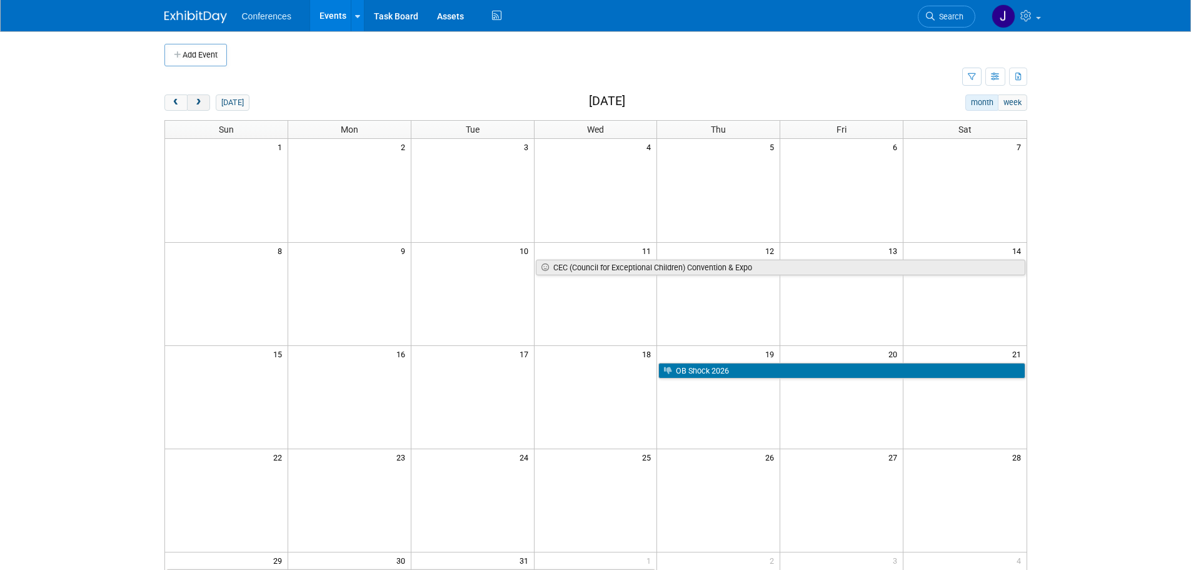
click at [201, 100] on span "next" at bounding box center [198, 103] width 9 height 8
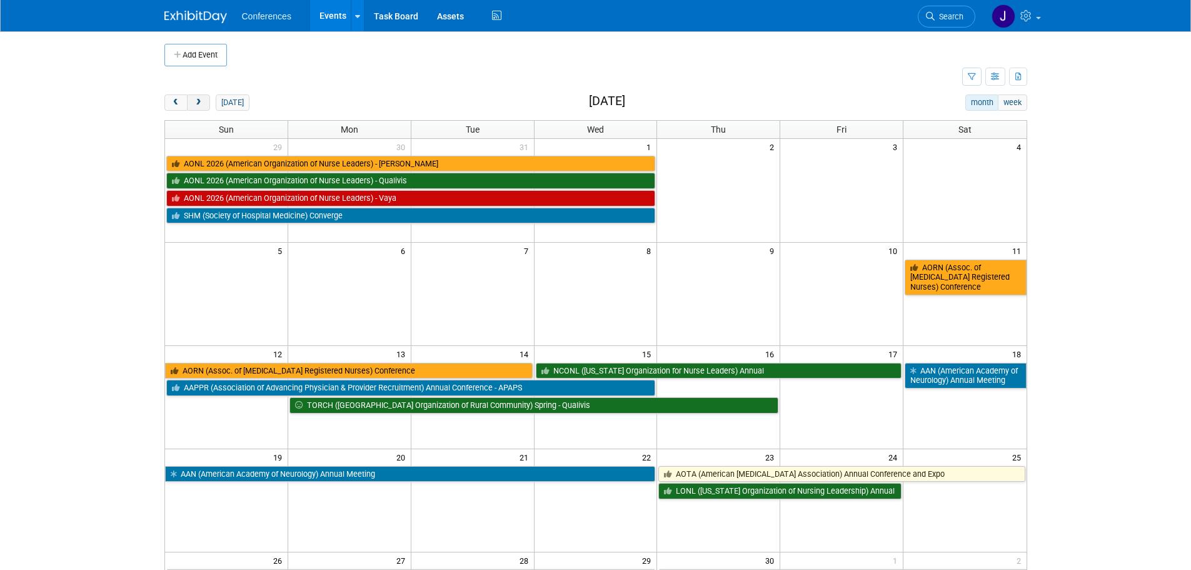
click at [201, 100] on span "next" at bounding box center [198, 103] width 9 height 8
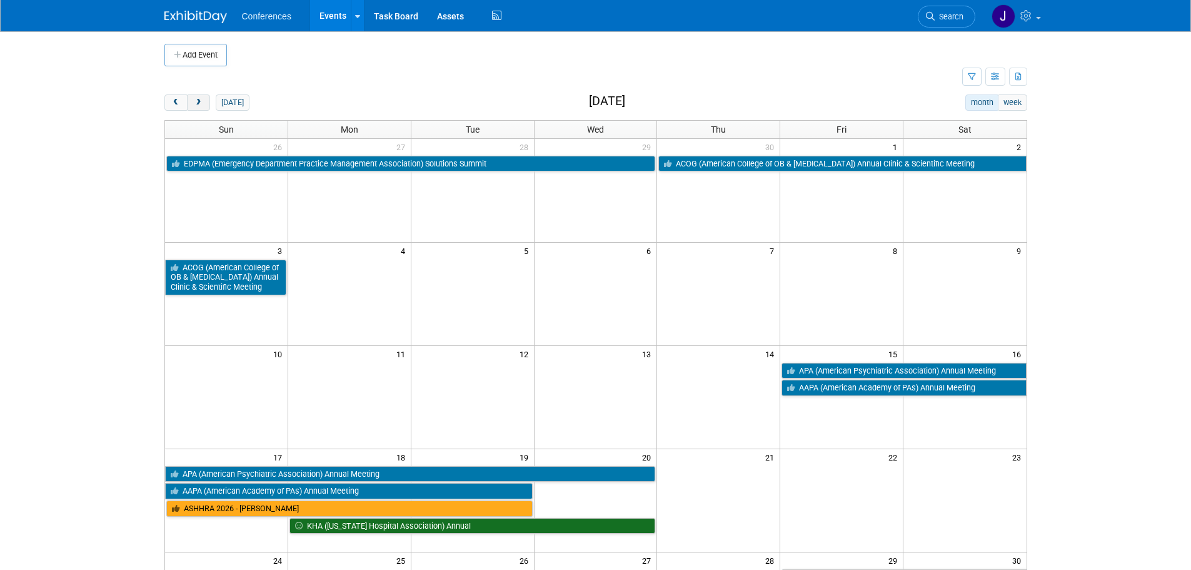
click at [200, 100] on span "next" at bounding box center [198, 103] width 9 height 8
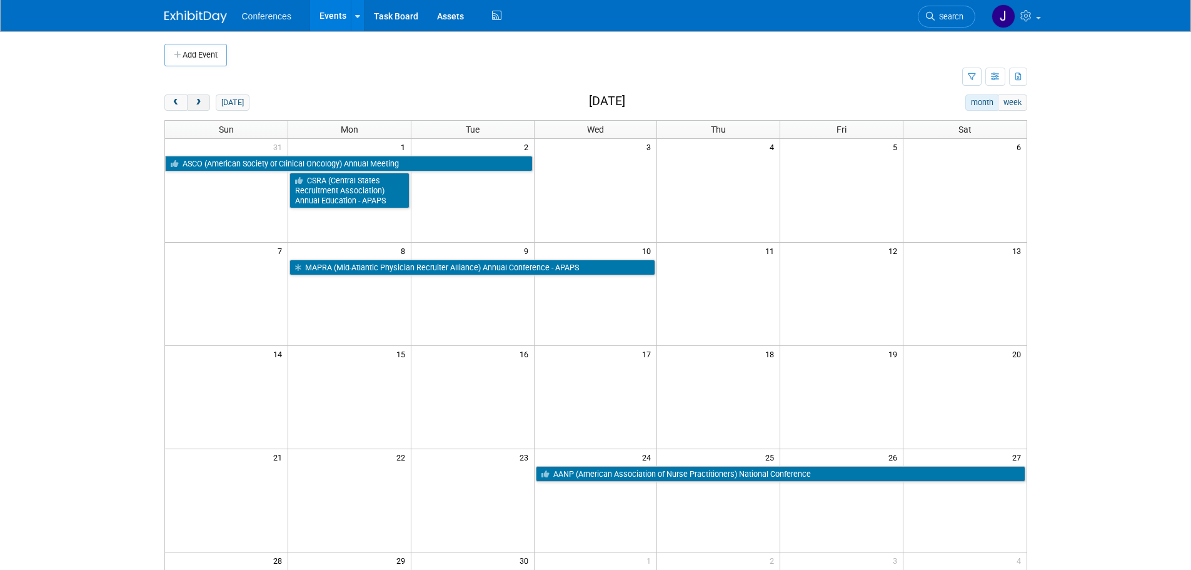
click at [200, 100] on span "next" at bounding box center [198, 103] width 9 height 8
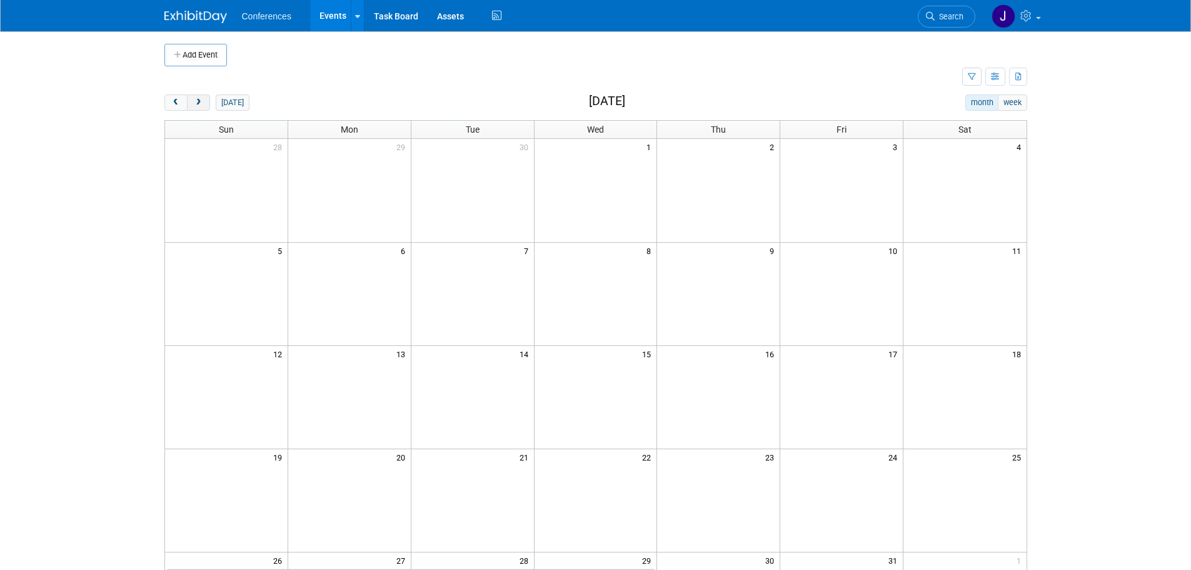
click at [200, 100] on span "next" at bounding box center [198, 103] width 9 height 8
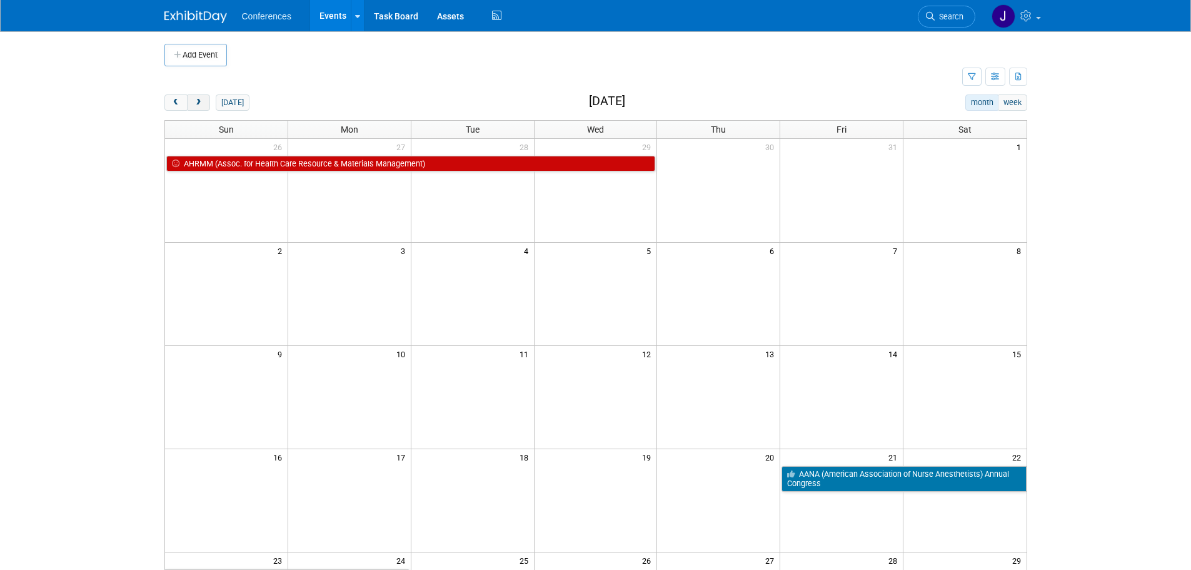
click at [200, 100] on span "next" at bounding box center [198, 103] width 9 height 8
